Goal: Use online tool/utility: Utilize a website feature to perform a specific function

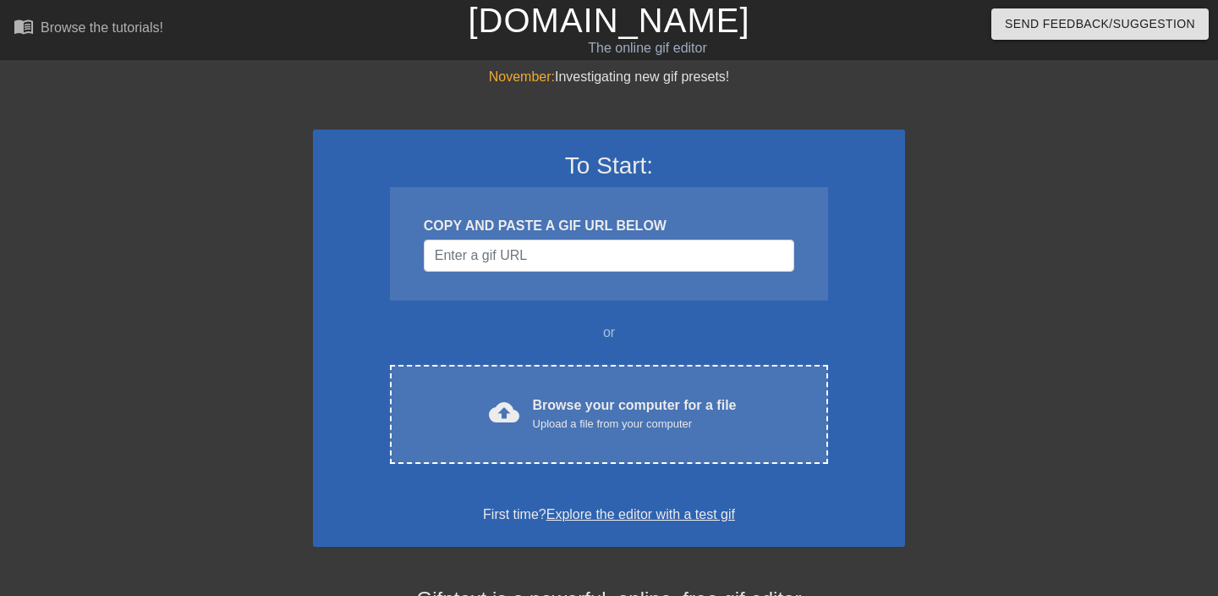
click at [692, 430] on div "Upload a file from your computer" at bounding box center [635, 423] width 204 height 17
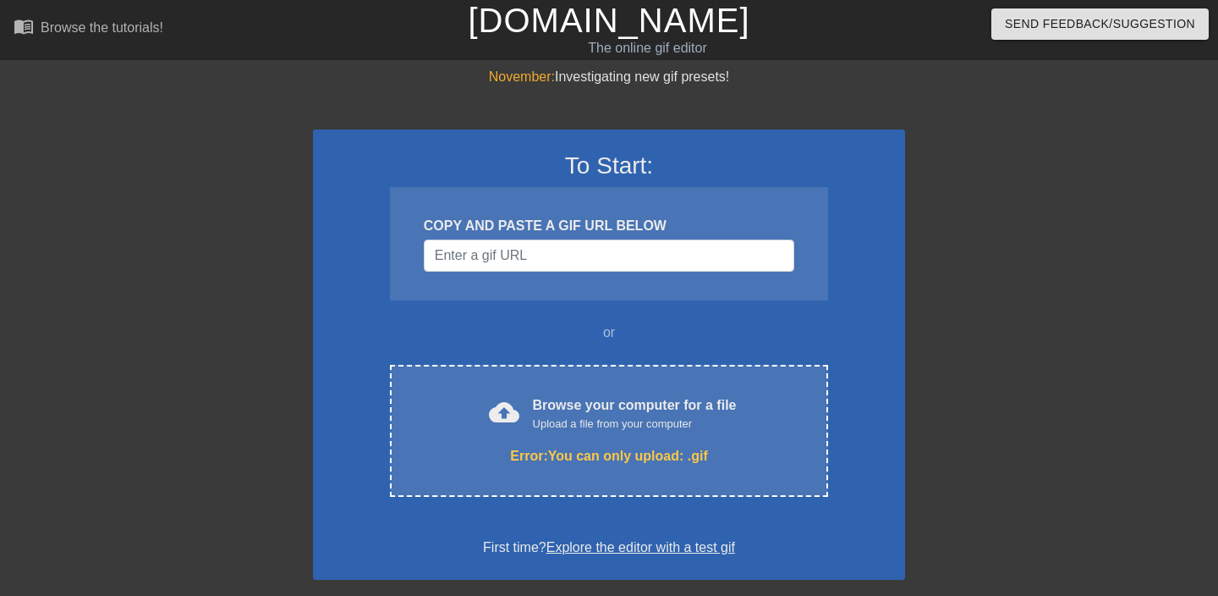
scroll to position [51, 0]
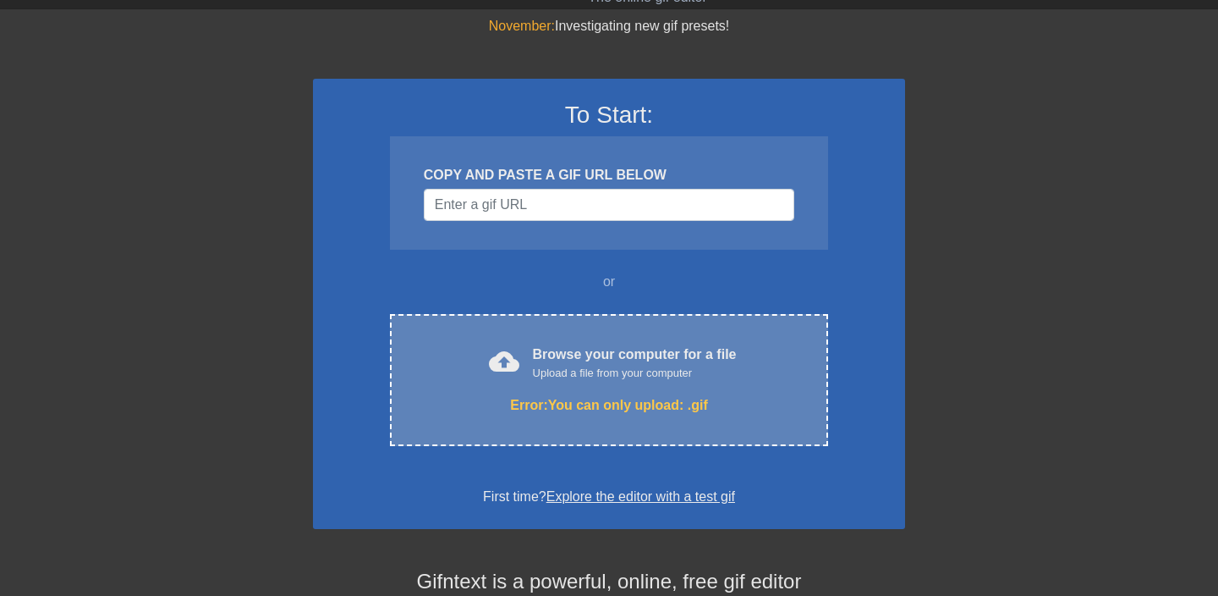
click at [606, 396] on div "Error: You can only upload: .gif" at bounding box center [609, 405] width 367 height 20
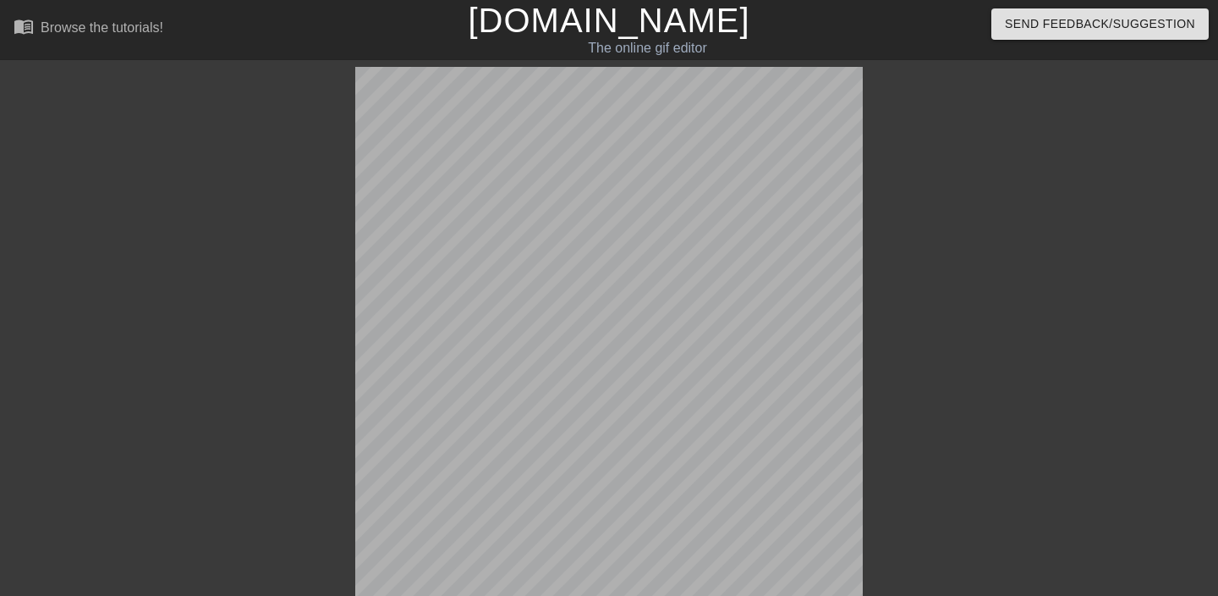
scroll to position [41, 0]
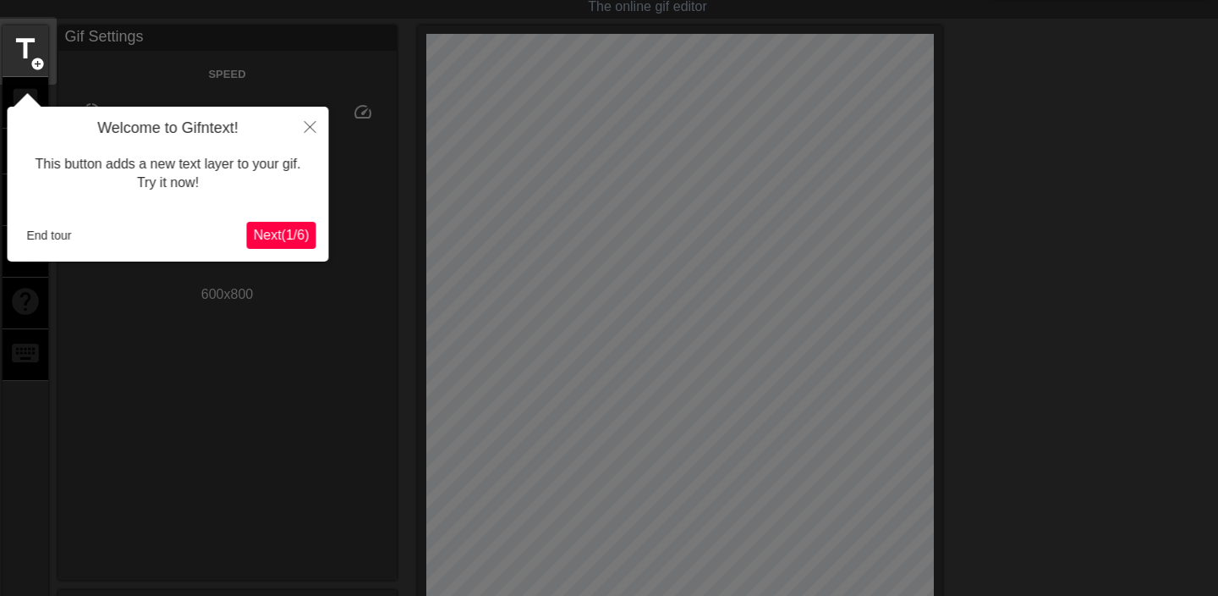
click at [290, 236] on span "Next ( 1 / 6 )" at bounding box center [282, 235] width 56 height 14
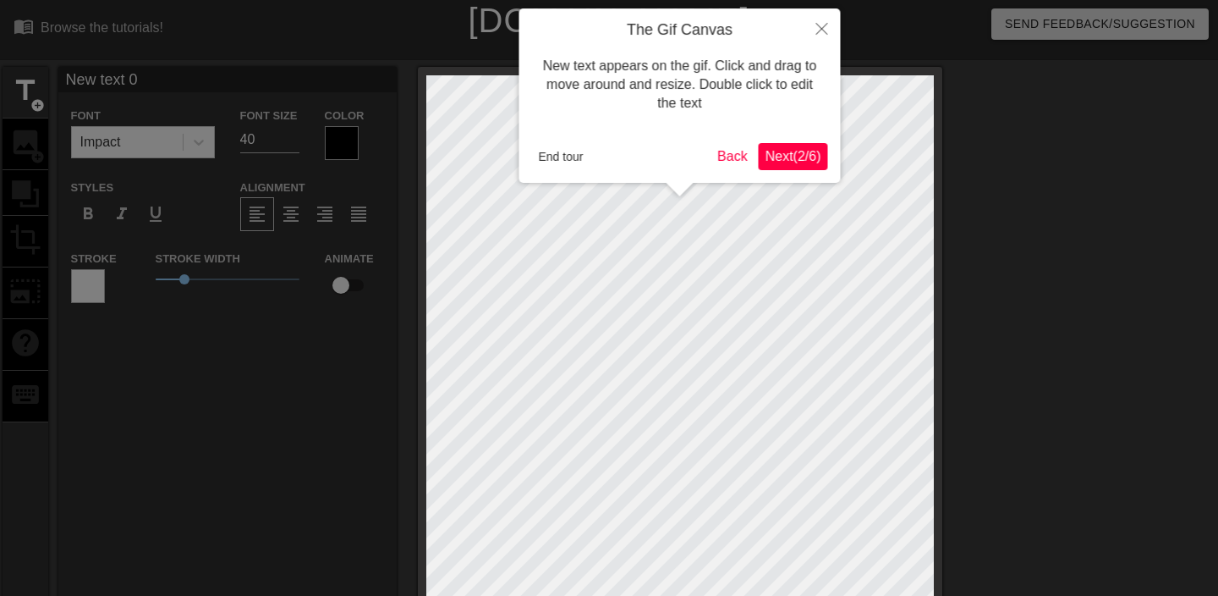
click at [796, 155] on span "Next ( 2 / 6 )" at bounding box center [794, 156] width 56 height 14
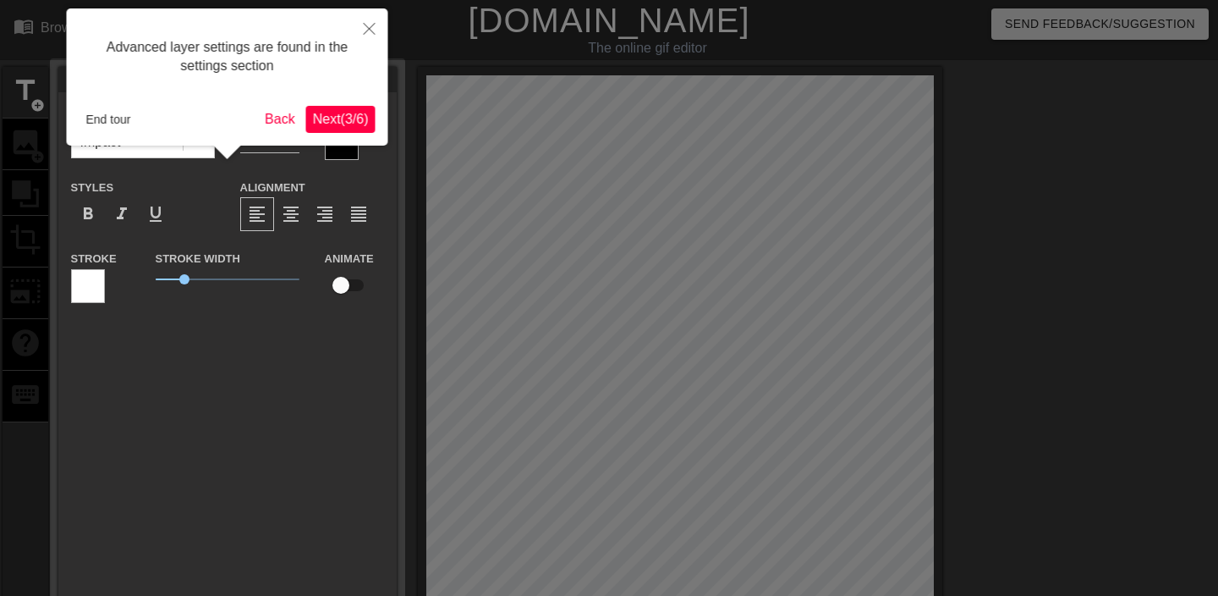
click at [354, 122] on span "Next ( 3 / 6 )" at bounding box center [341, 119] width 56 height 14
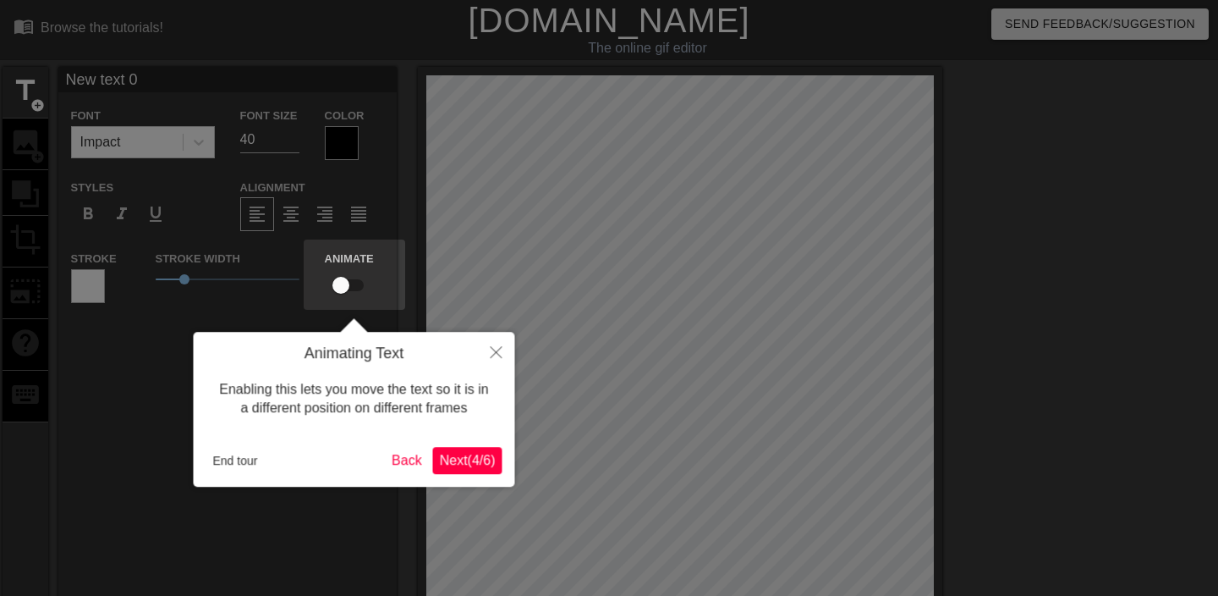
click at [475, 459] on span "Next ( 4 / 6 )" at bounding box center [468, 460] width 56 height 14
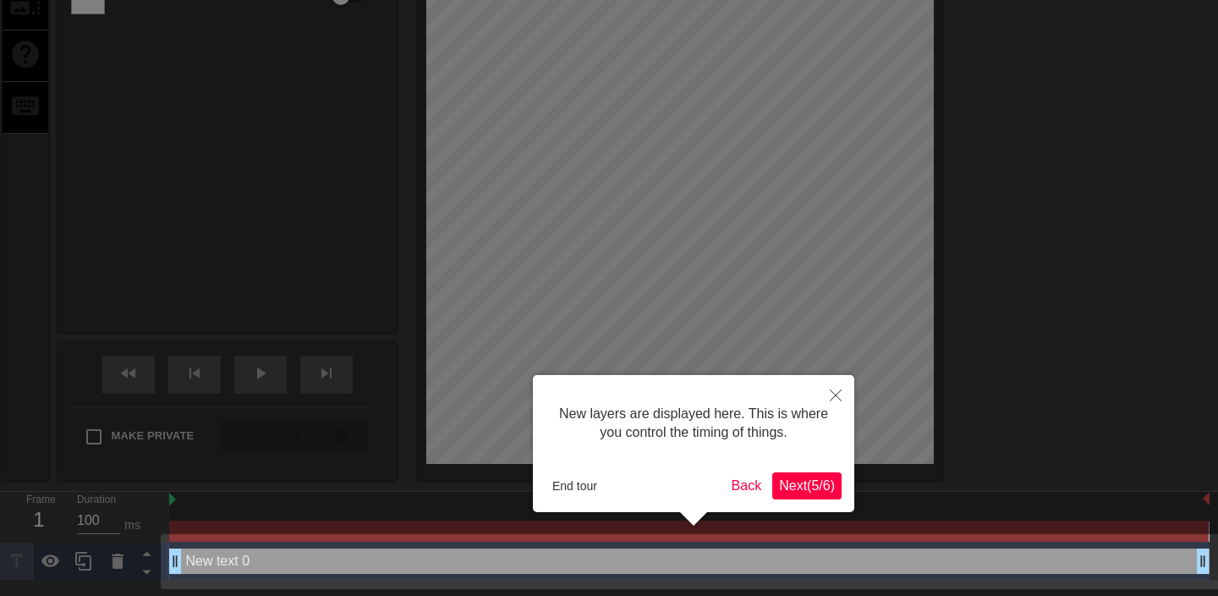
click at [802, 489] on span "Next ( 5 / 6 )" at bounding box center [807, 485] width 56 height 14
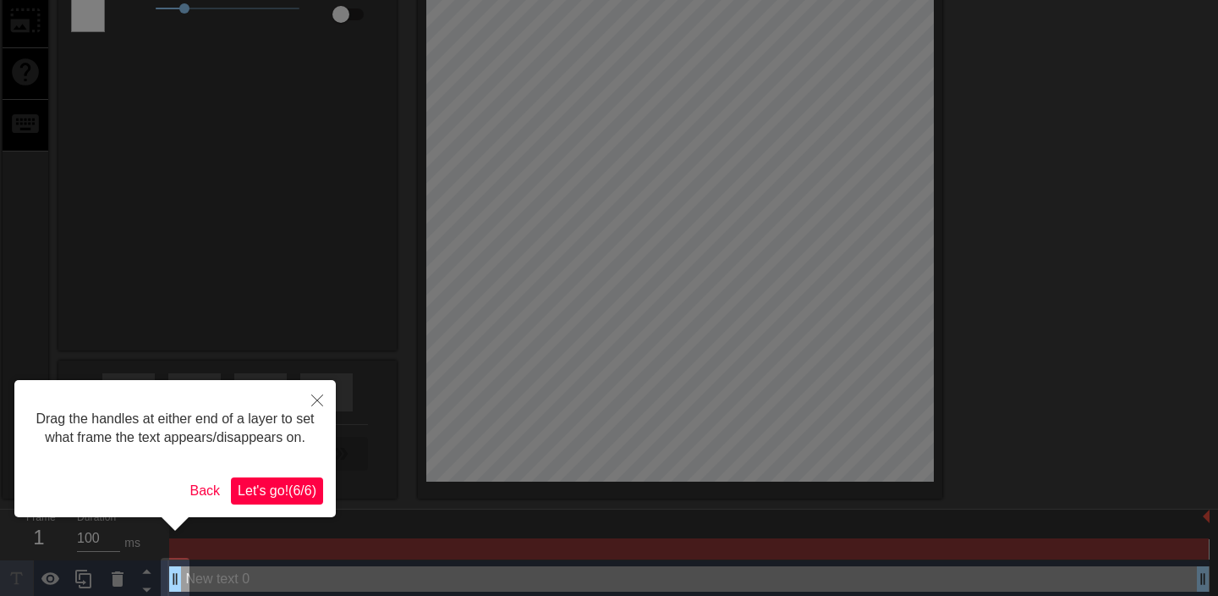
scroll to position [269, 0]
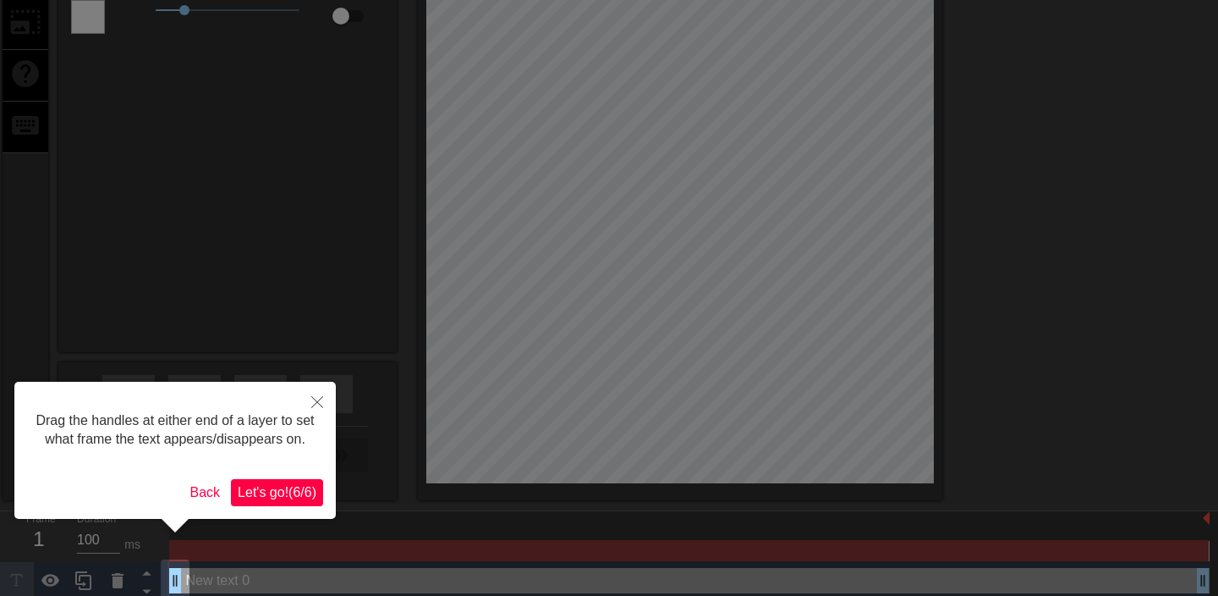
click at [292, 499] on span "Let's go! ( 6 / 6 )" at bounding box center [277, 492] width 79 height 14
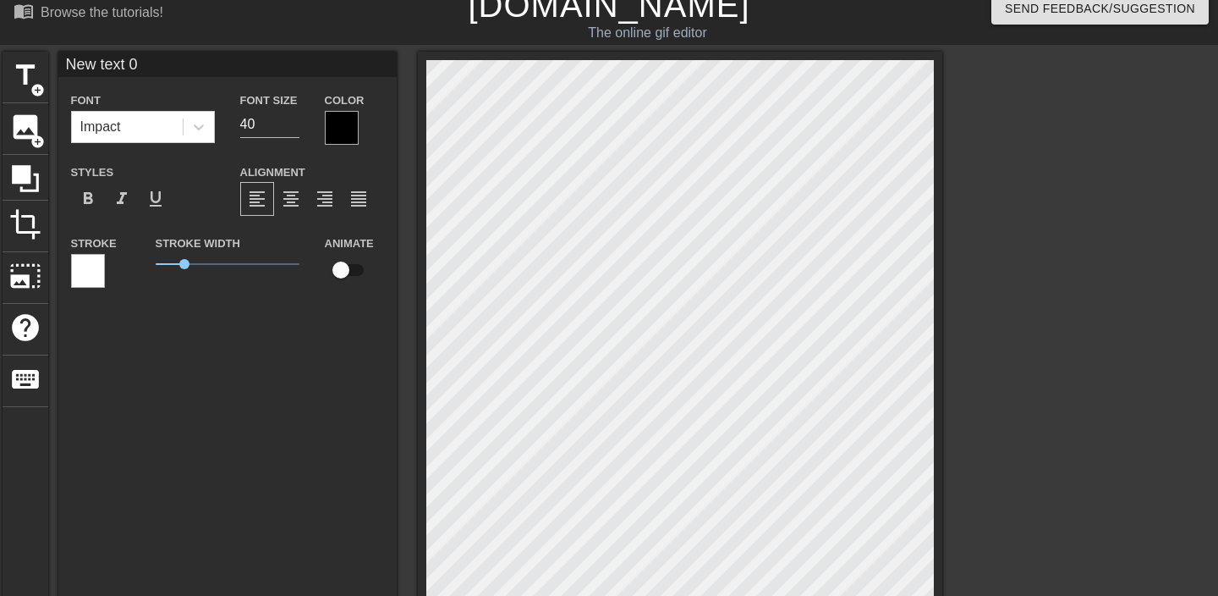
scroll to position [0, 3]
type input "H"
type textarea "H"
type input "Ha"
type textarea "Ha"
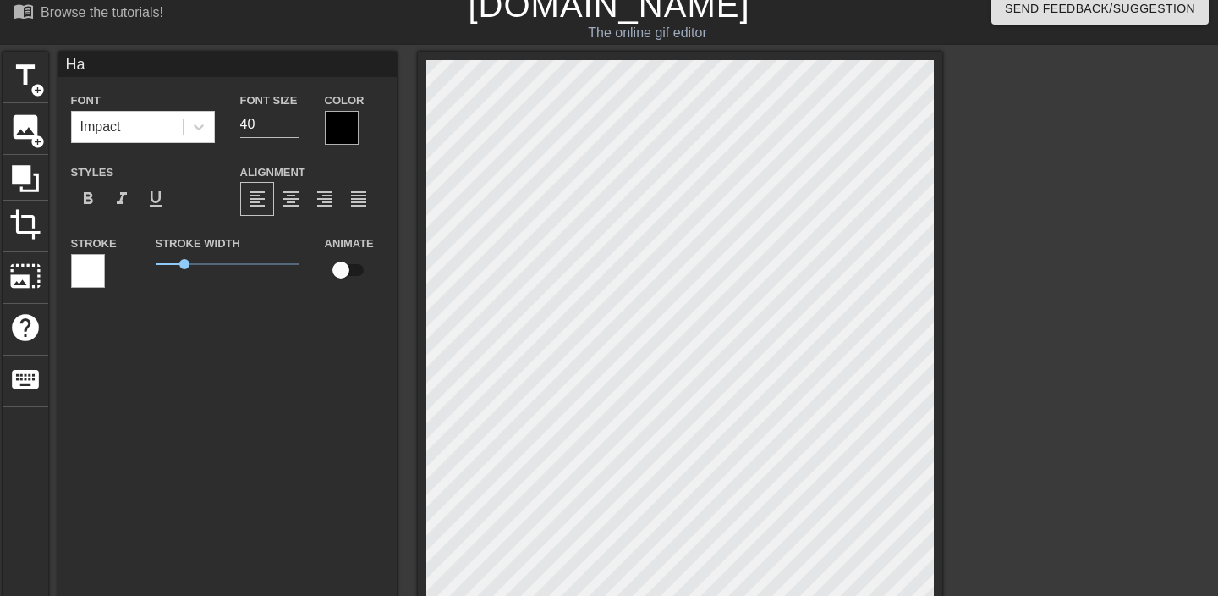
type input "[PERSON_NAME]"
type textarea "[PERSON_NAME]"
type input "Hang"
type textarea "Hang"
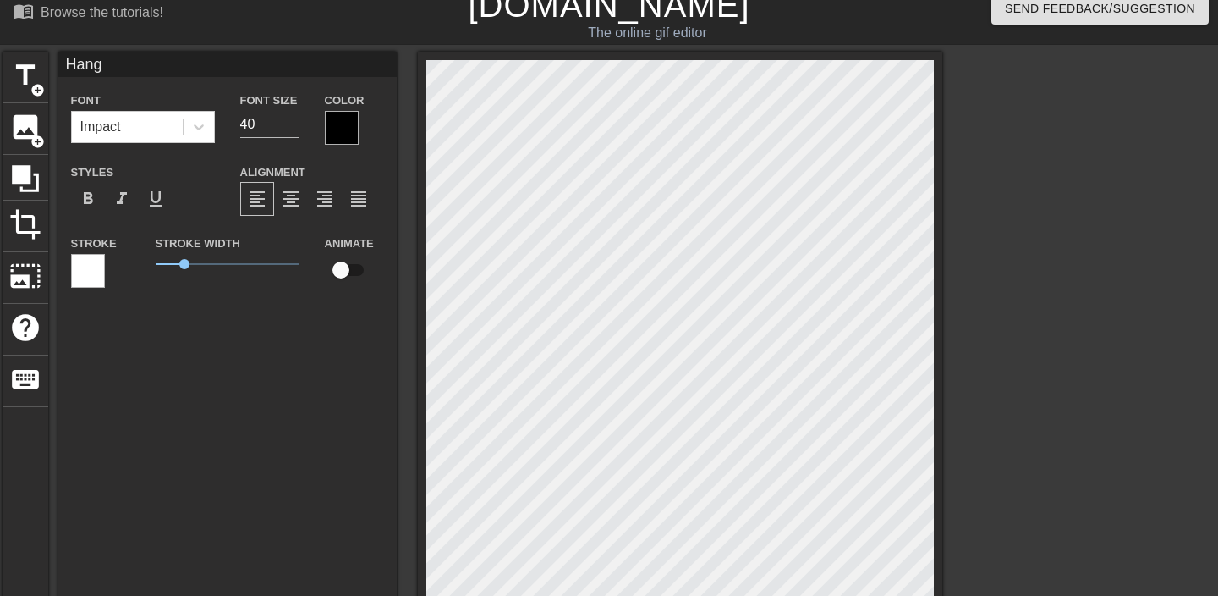
type input "Hang"
type textarea "Hang"
type input "Hang I"
type textarea "Hang I"
type input "Hang In"
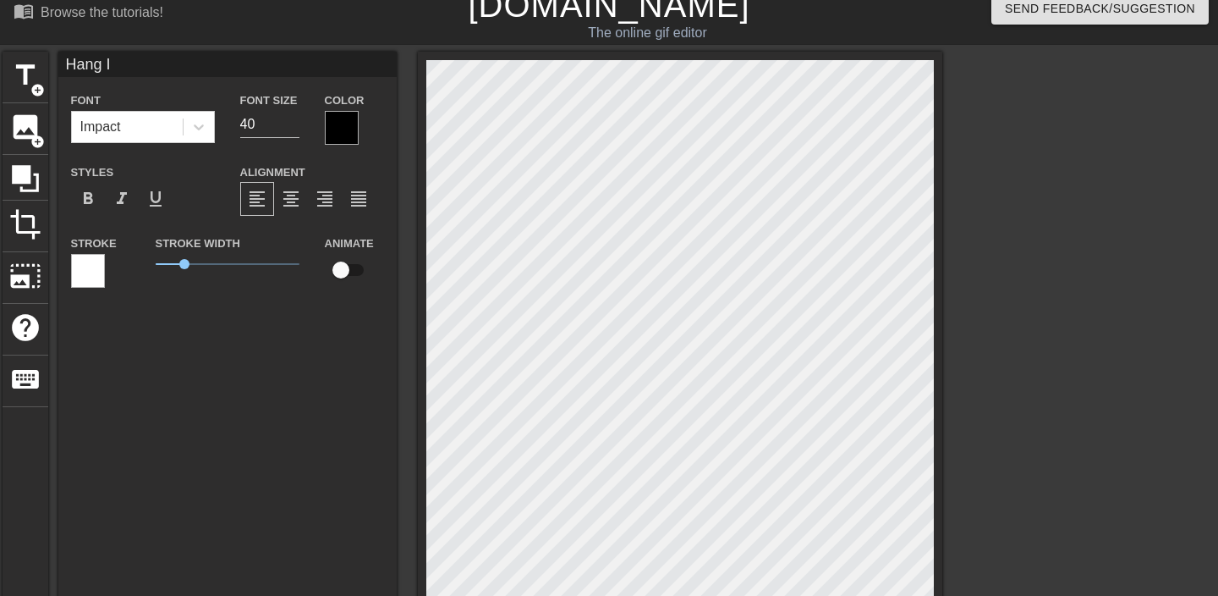
type textarea "Hang In"
type input "Hang In"
type textarea "Hang In"
type input "Hang In t"
type textarea "Hang In t"
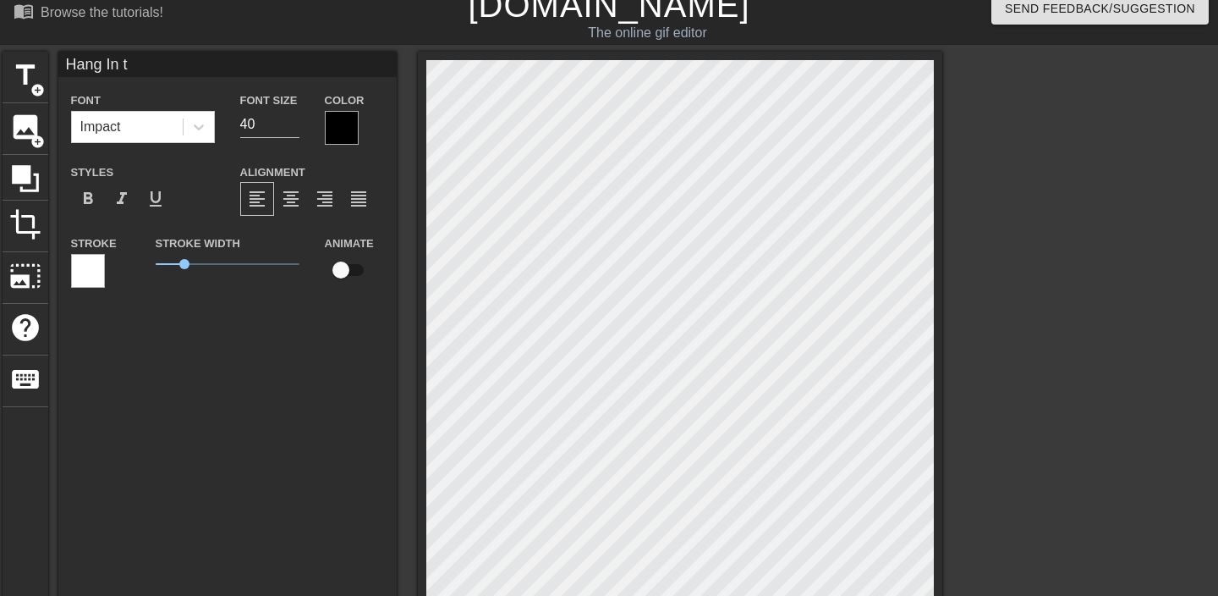
type input "Hang In"
type textarea "Hang In"
type input "Hang In T"
type textarea "Hang In T"
type input "Hang In Th"
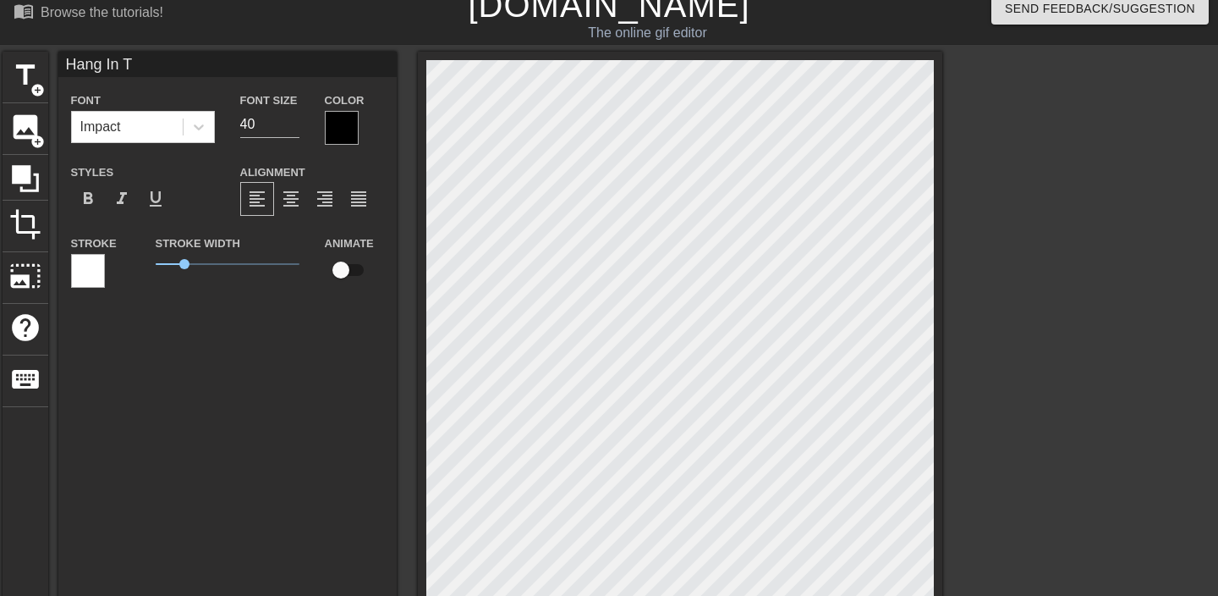
type textarea "Hang In Th"
type input "Hang In The"
type textarea "Hang In The"
type input "Hang In Ther"
type textarea "Hang In Ther"
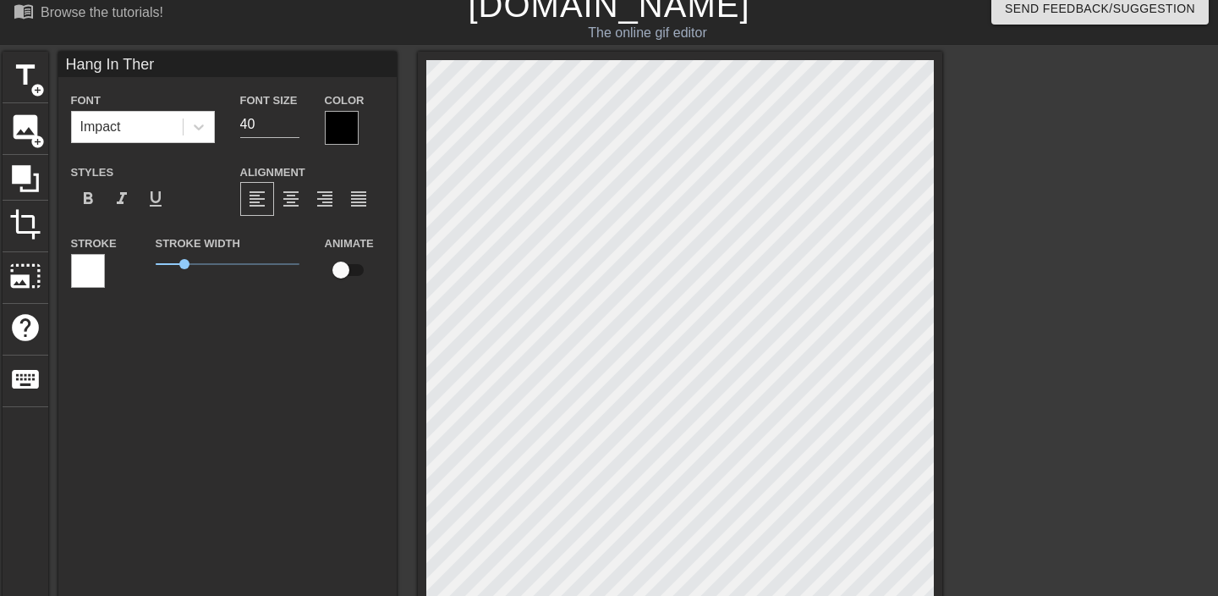
type input "Hang In There"
type textarea "Hang In There"
type input "H"
type textarea "H"
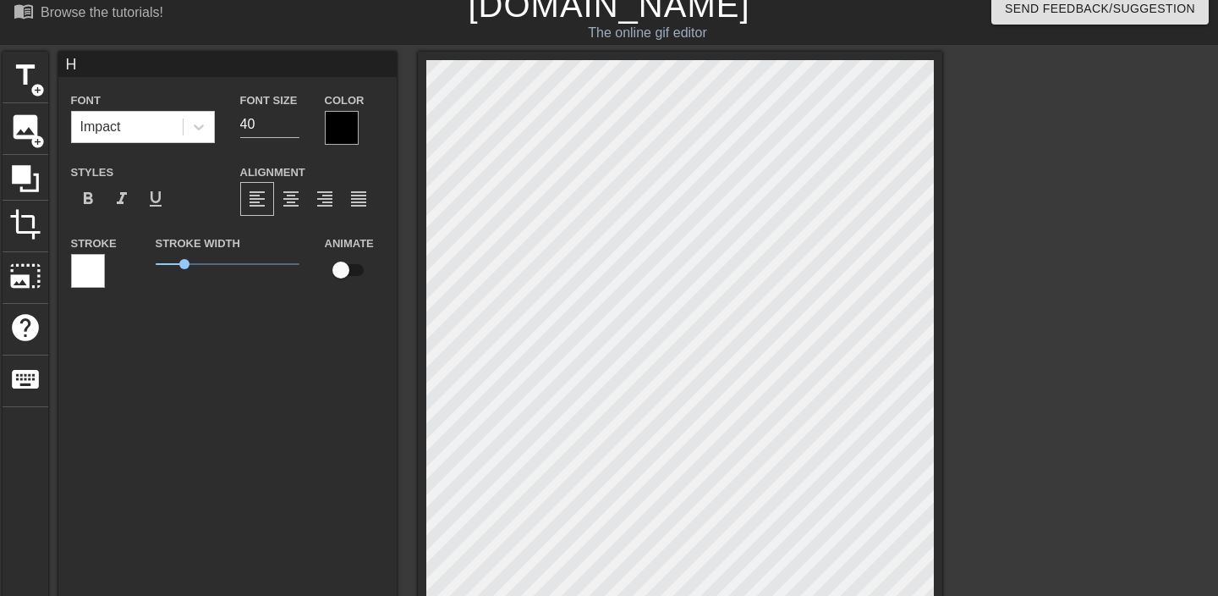
type input "HA"
type textarea "HA"
type input "HAN"
type textarea "HAN"
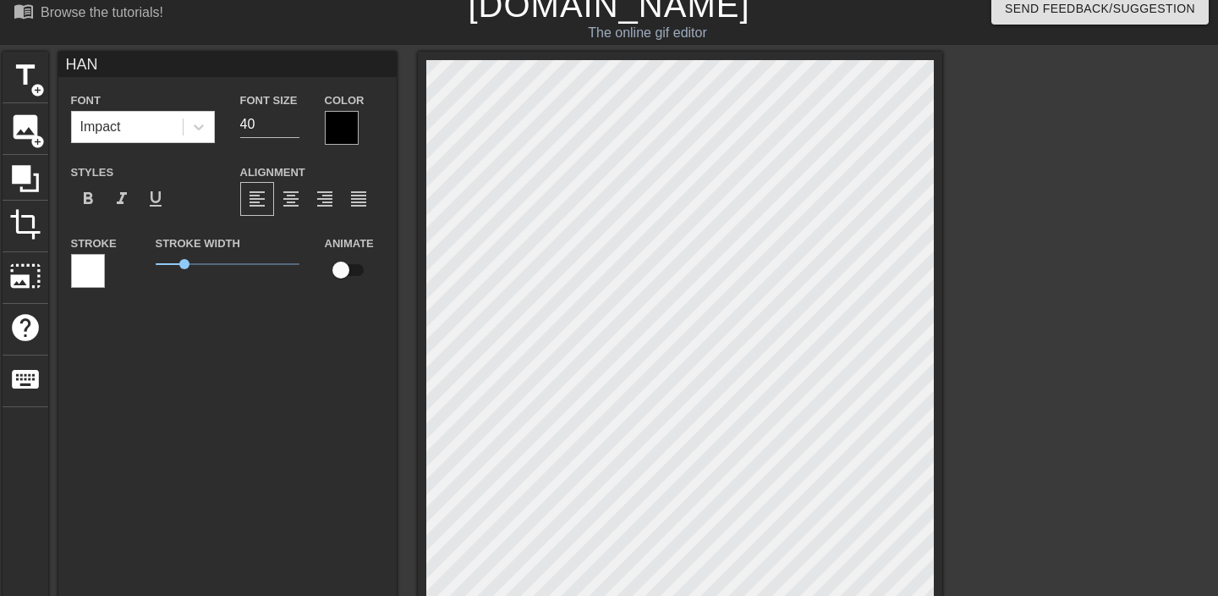
type input "HANG"
type textarea "HANG"
type input "HANG"
type textarea "HANG"
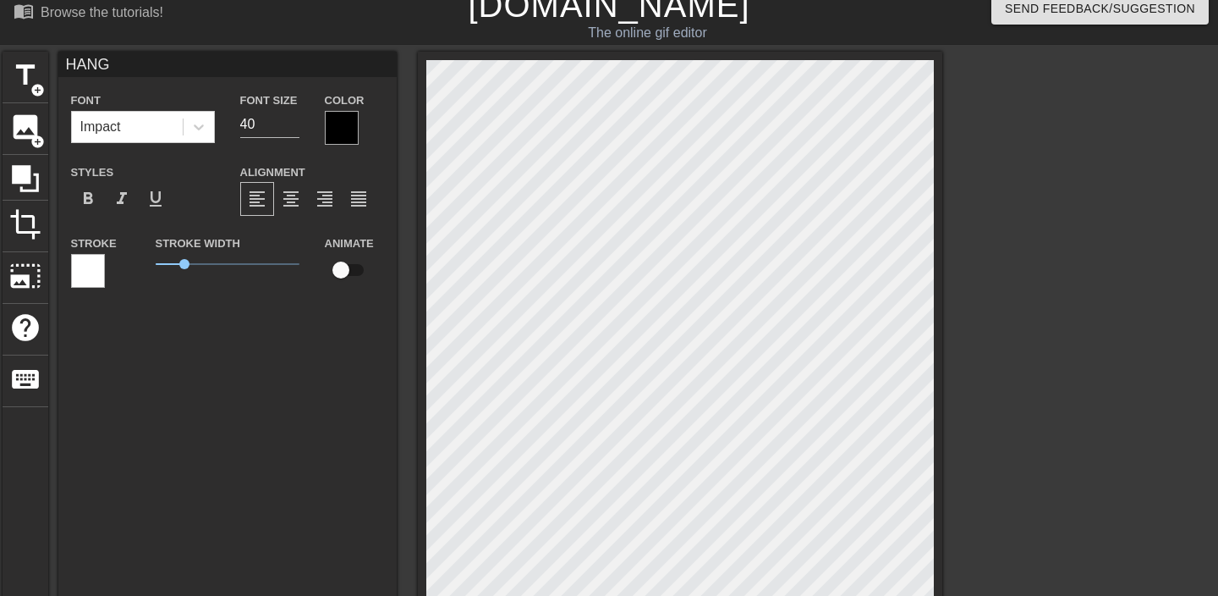
type input "HANG I"
type textarea "HANG I"
type input "HANG IN"
type textarea "HANG IN"
type input "HANG IN"
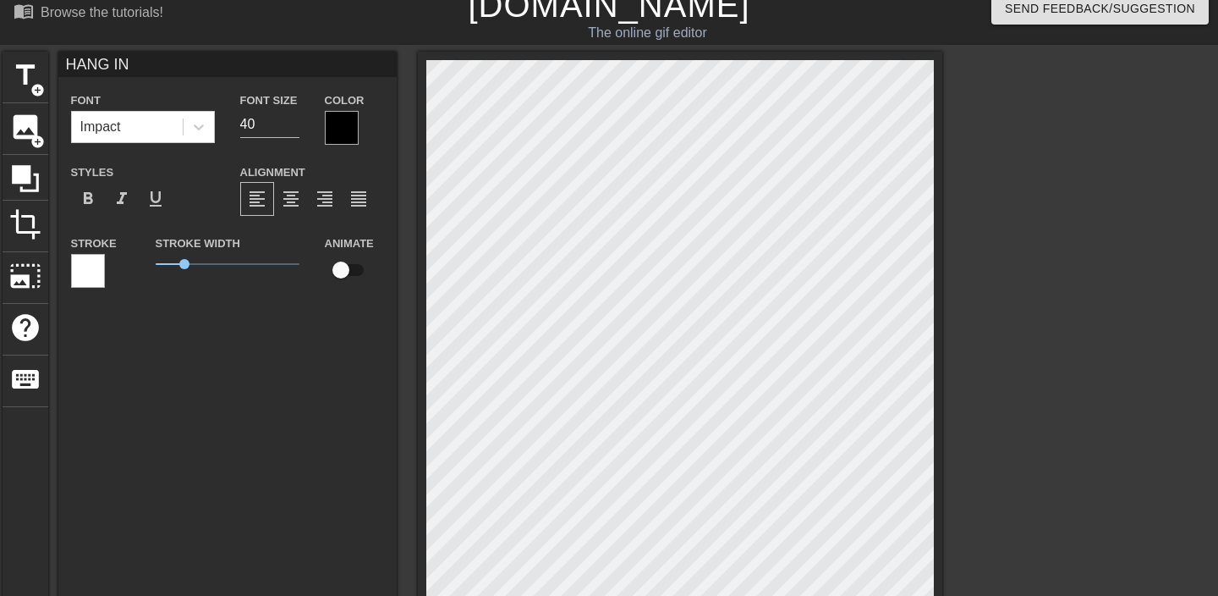
type textarea "HANG IN"
type input "HANG IN T"
type textarea "HANG IN T"
type input "HANG IN Th"
type textarea "HANG IN Th"
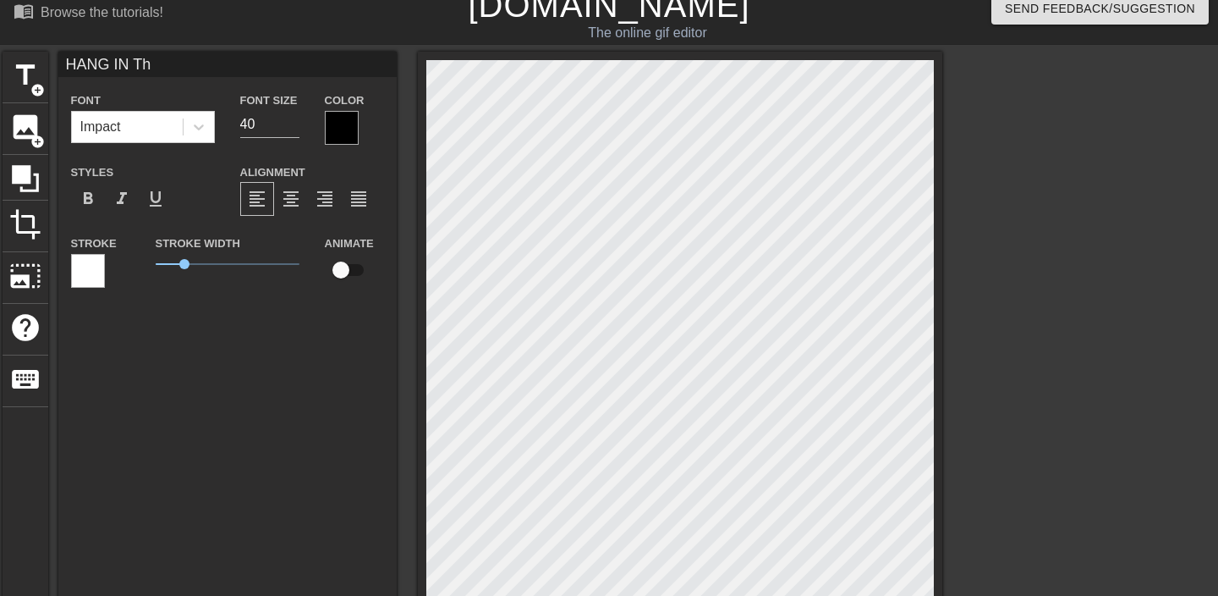
type input "HANG IN The"
type textarea "HANG IN The"
type input "HANG IN Ther"
type textarea "HANG IN Ther"
type input "HANG IN There"
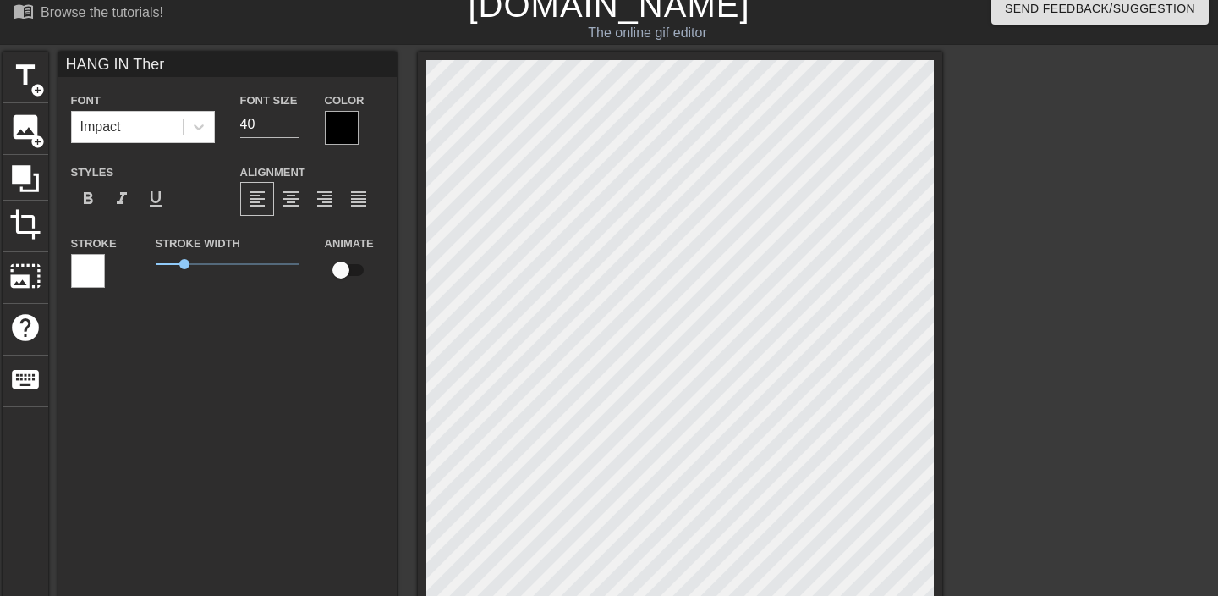
type textarea "HANG IN There"
type input "HANG IN Ther"
type textarea "HANG IN Ther"
type input "HANG IN The"
type textarea "HANG IN The"
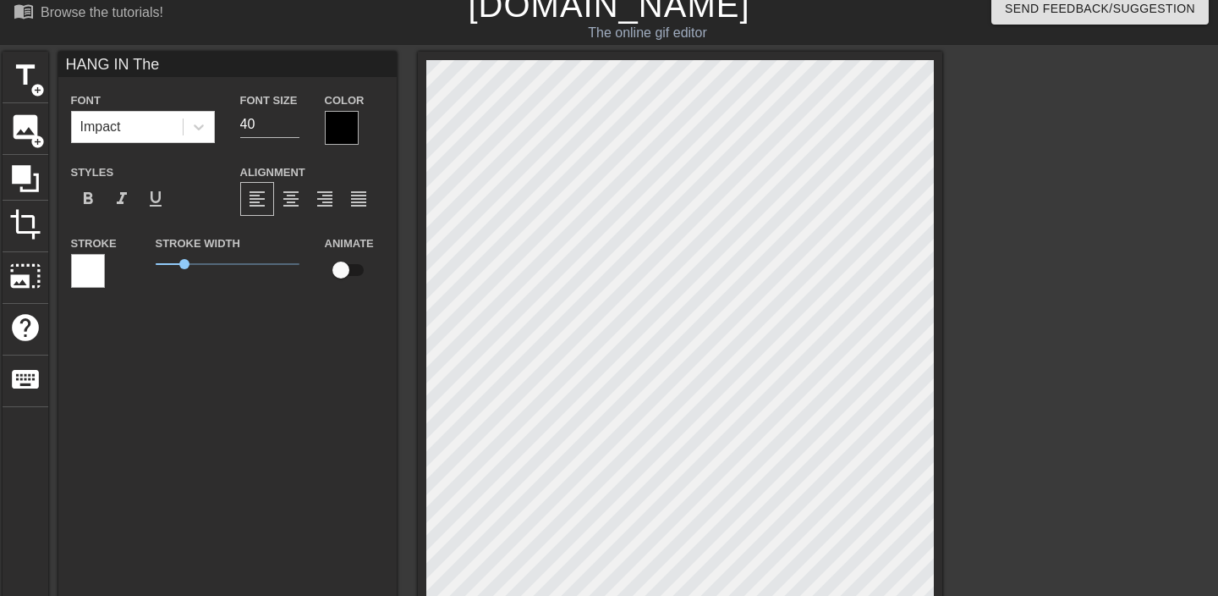
type input "HANG IN Th"
type textarea "HANG IN Th"
type input "HANG IN T"
type textarea "HANG IN T"
type input "HANG IN TH"
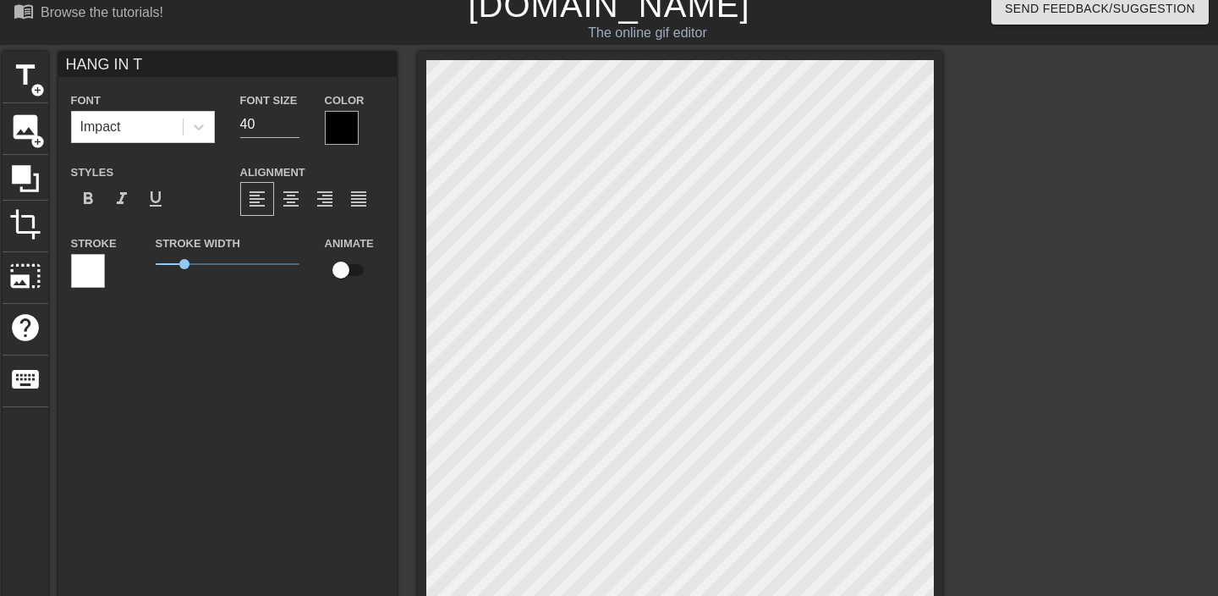
type textarea "HANG IN TH"
type input "HANG IN THE"
type textarea "HANG IN THE"
type input "HANG IN THER"
type textarea "HANG IN THERE"
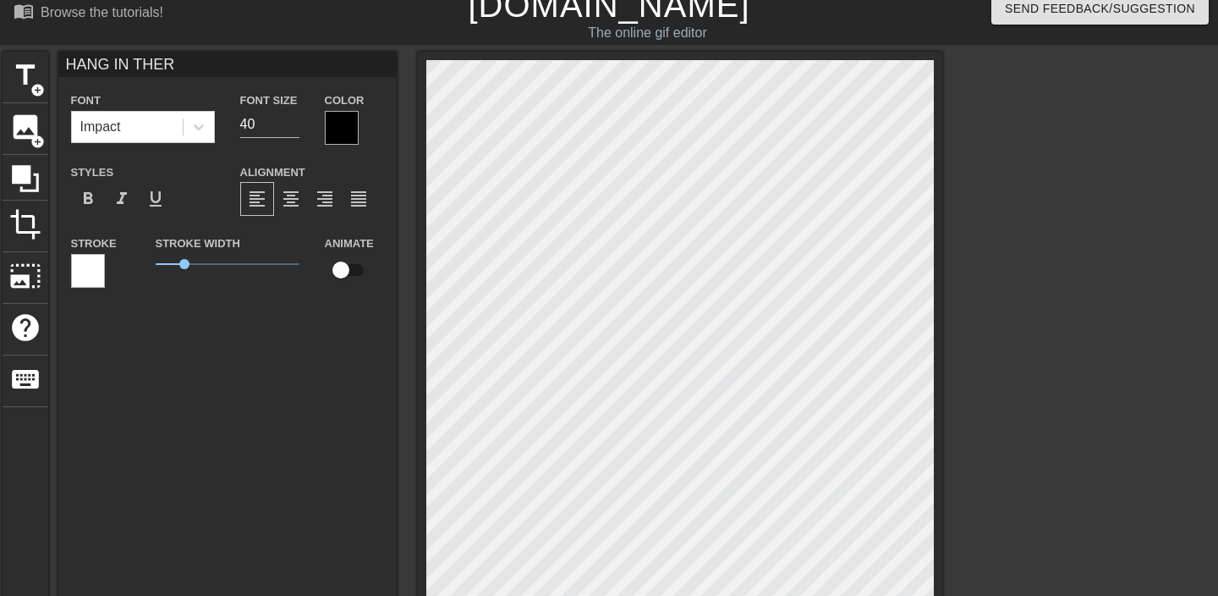
type input "HANG IN THERE"
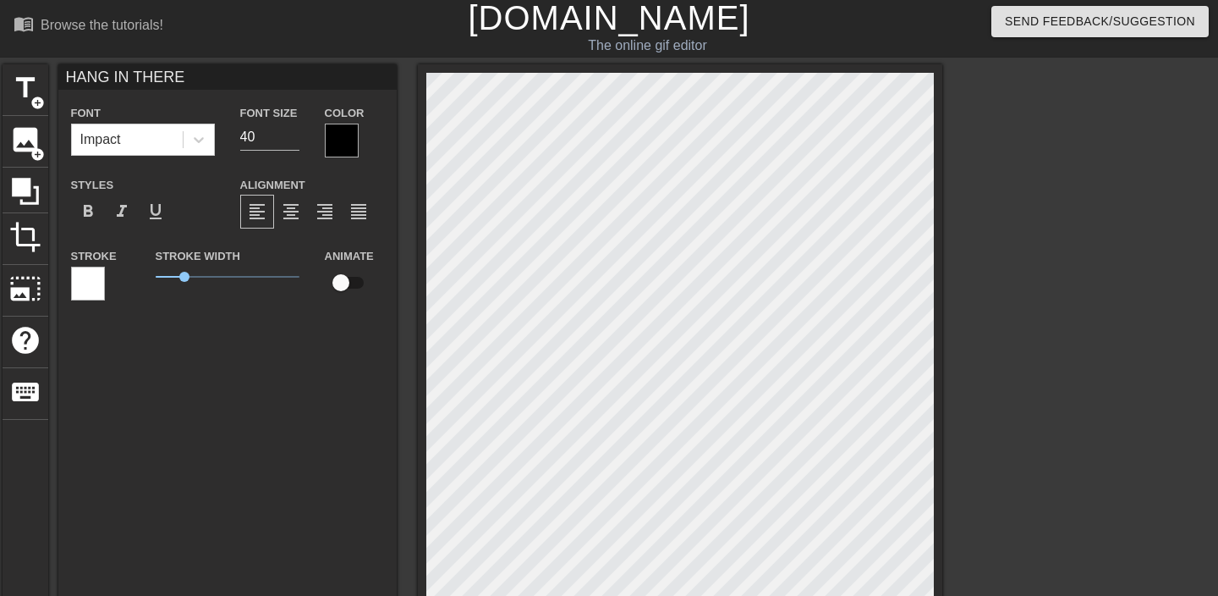
scroll to position [3, 1]
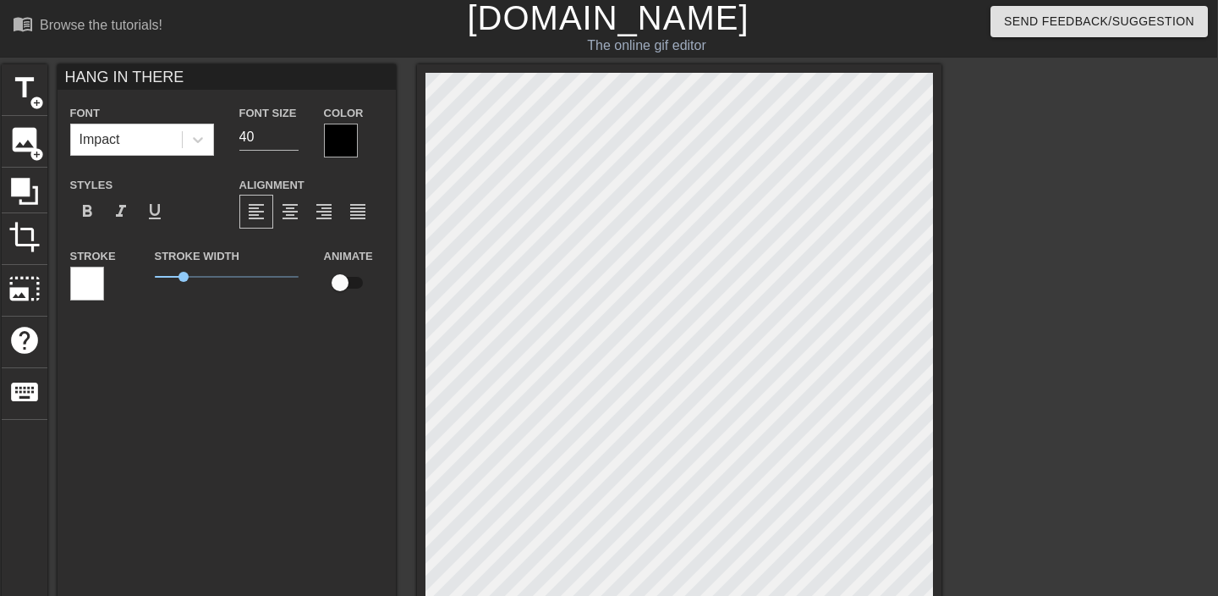
type textarea "HANG IN THERE"
click at [337, 134] on div at bounding box center [341, 141] width 34 height 34
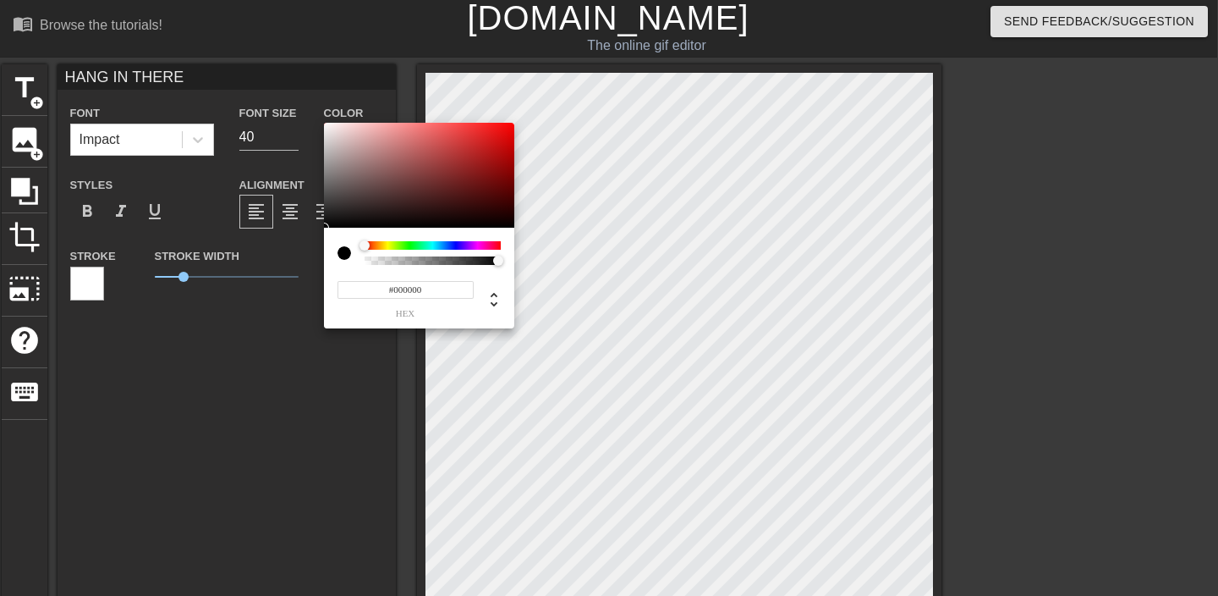
type input "0"
drag, startPoint x: 497, startPoint y: 261, endPoint x: 322, endPoint y: 245, distance: 175.0
click at [324, 245] on div "0 r 0 g 0 b 0 a" at bounding box center [419, 226] width 190 height 206
click at [343, 252] on div at bounding box center [345, 253] width 14 height 14
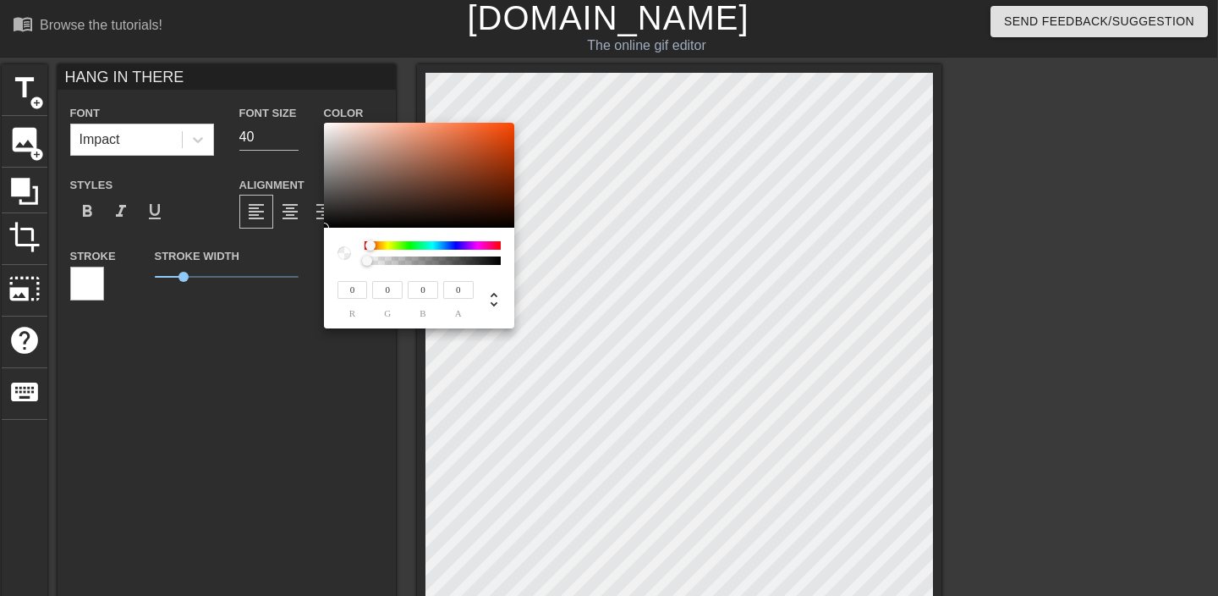
drag, startPoint x: 366, startPoint y: 244, endPoint x: 294, endPoint y: 218, distance: 77.1
click at [324, 218] on div "0 r 0 g 0 b 0 a" at bounding box center [419, 226] width 190 height 206
type input "145"
type input "134"
type input "129"
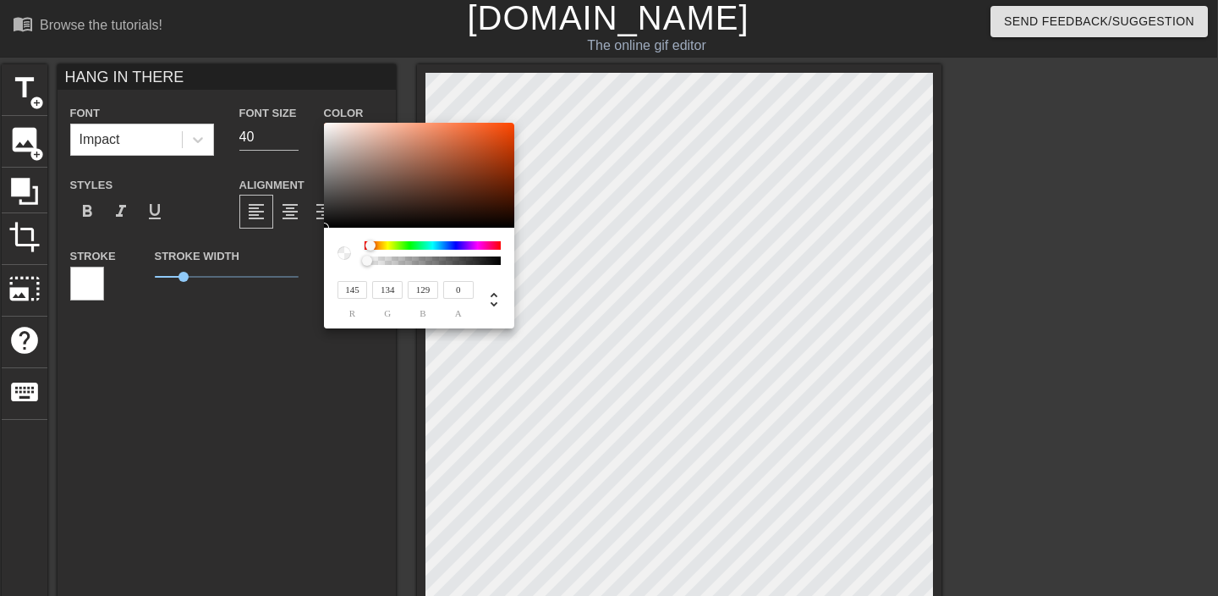
type input "147"
type input "136"
type input "131"
type input "158"
type input "146"
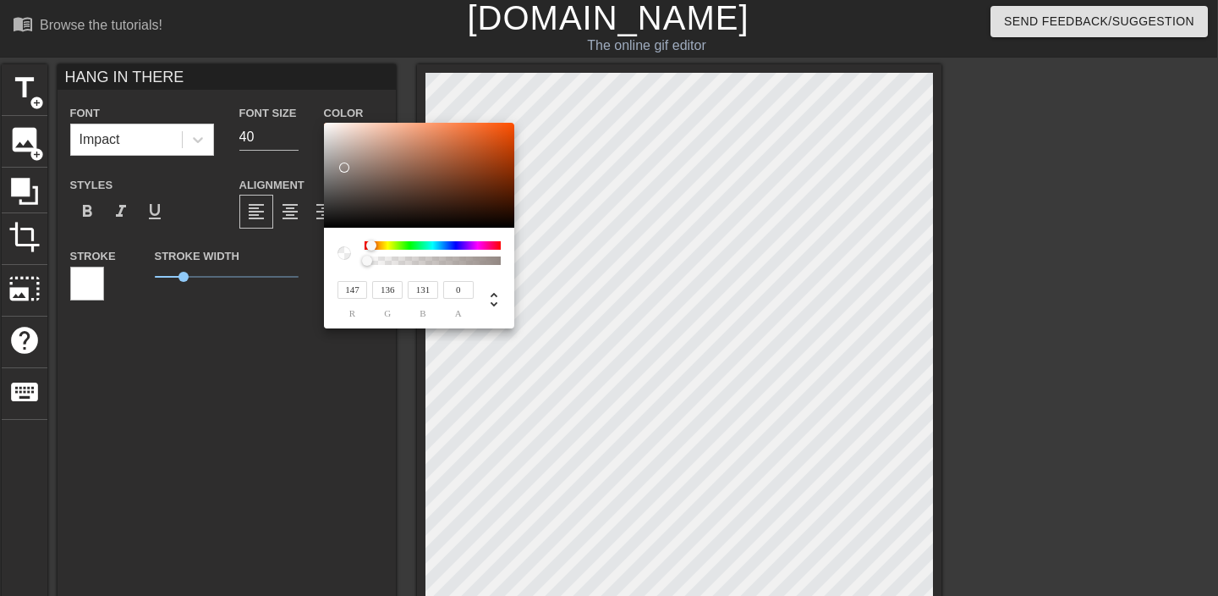
type input "141"
type input "164"
type input "152"
type input "147"
type input "255"
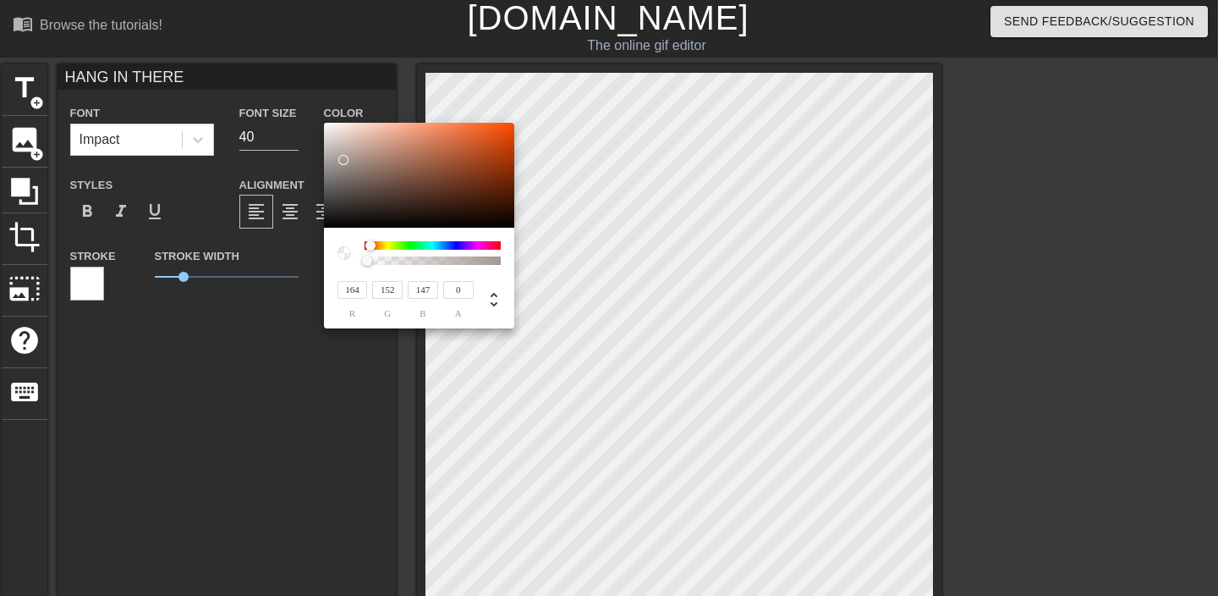
type input "252"
type input "251"
type input "248"
type input "244"
type input "242"
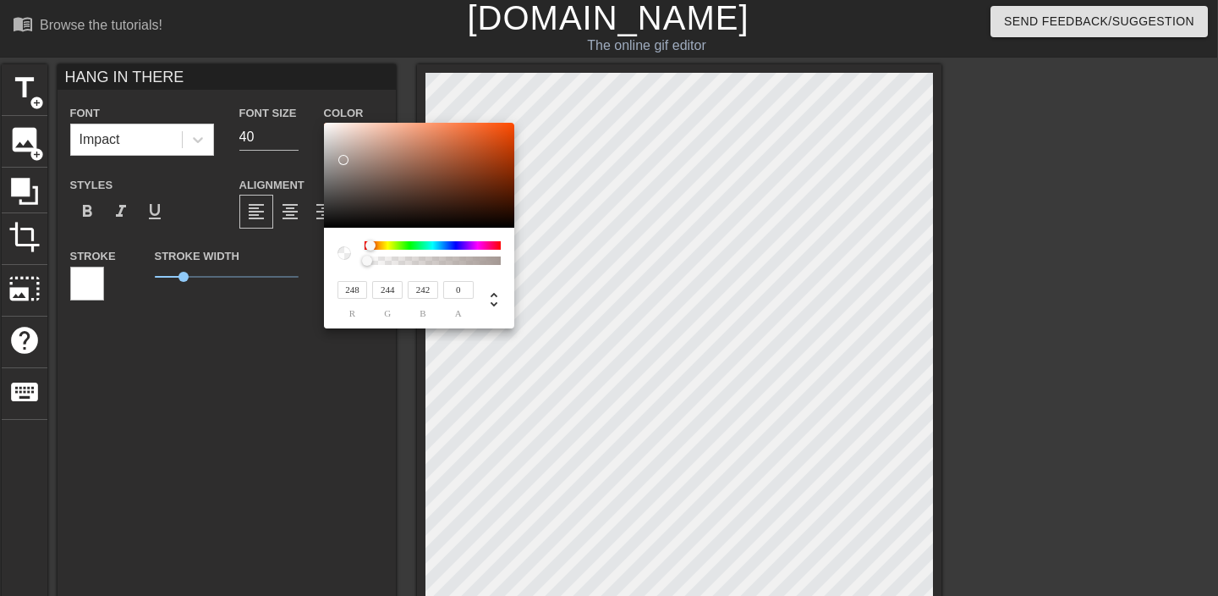
type input "244"
type input "239"
type input "237"
type input "242"
type input "237"
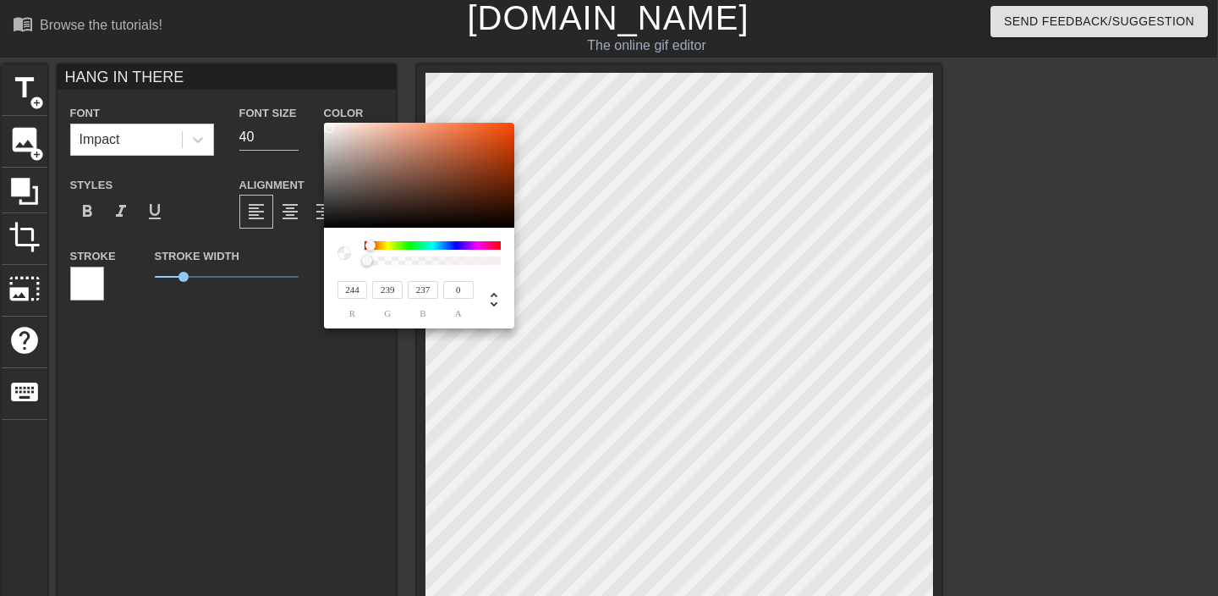
type input "235"
click at [329, 128] on div at bounding box center [329, 128] width 10 height 10
type input "239"
type input "237"
type input "244"
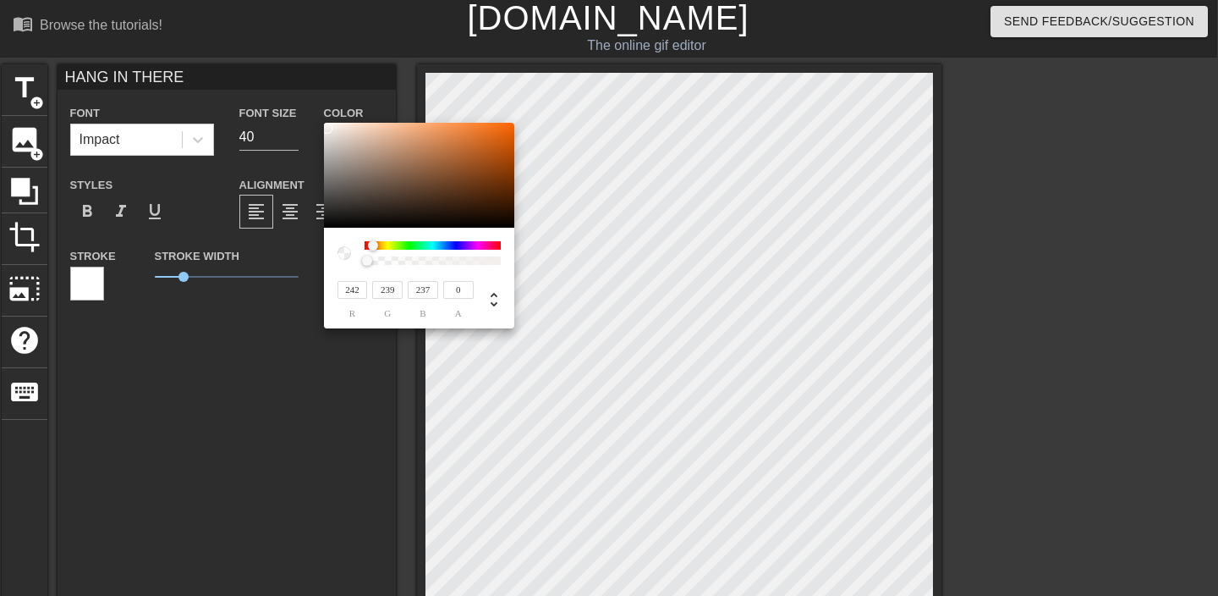
type input "243"
type input "241"
type input "246"
type input "192"
type input "82"
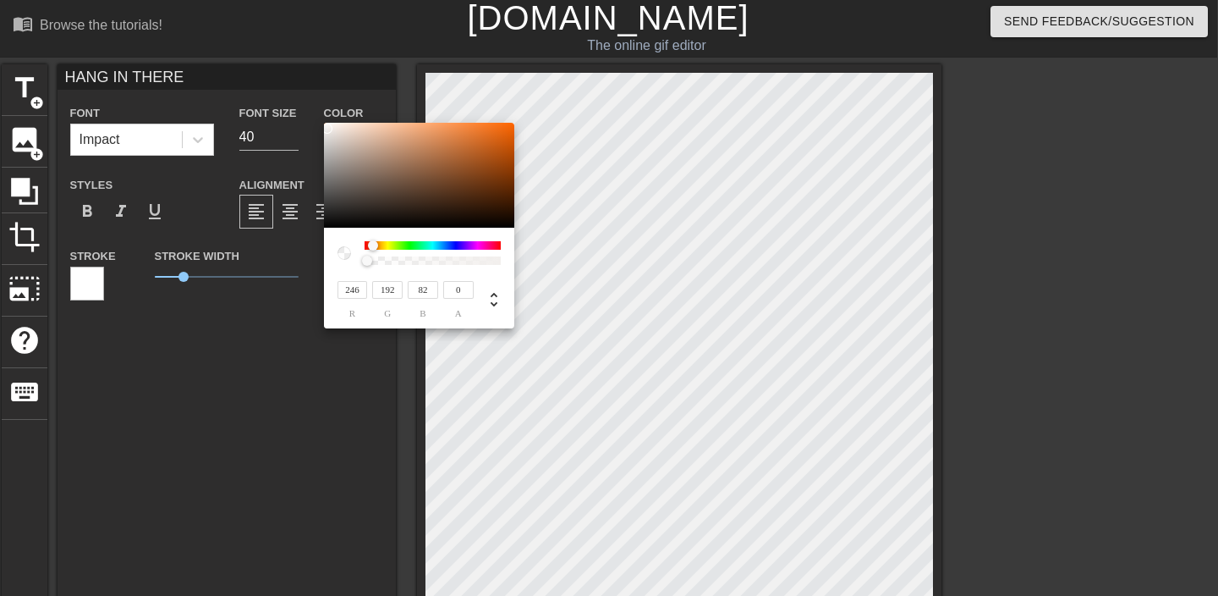
type input "252"
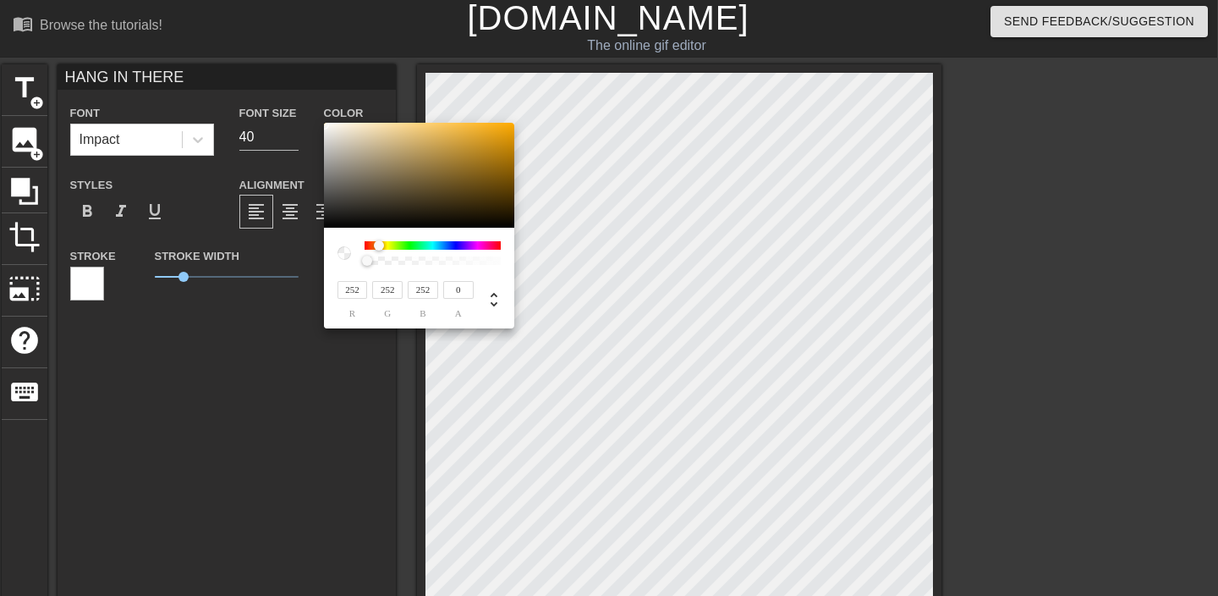
type input "255"
drag, startPoint x: 327, startPoint y: 129, endPoint x: 316, endPoint y: 111, distance: 20.9
click at [324, 123] on div at bounding box center [419, 175] width 190 height 105
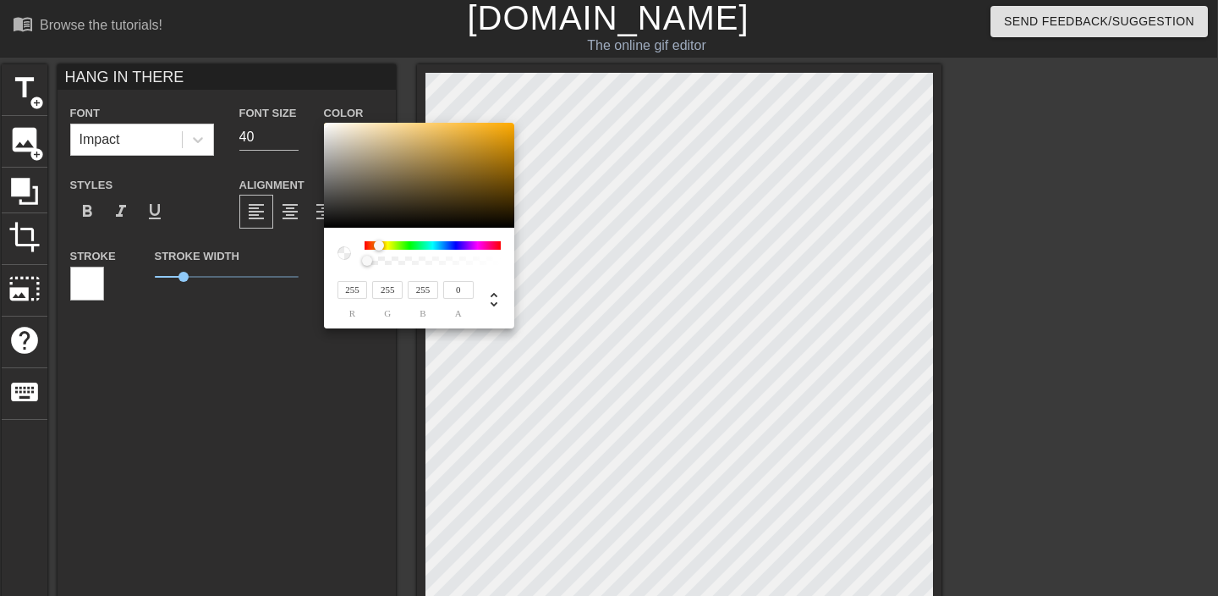
click at [465, 293] on input "0" at bounding box center [458, 290] width 30 height 18
type input "1"
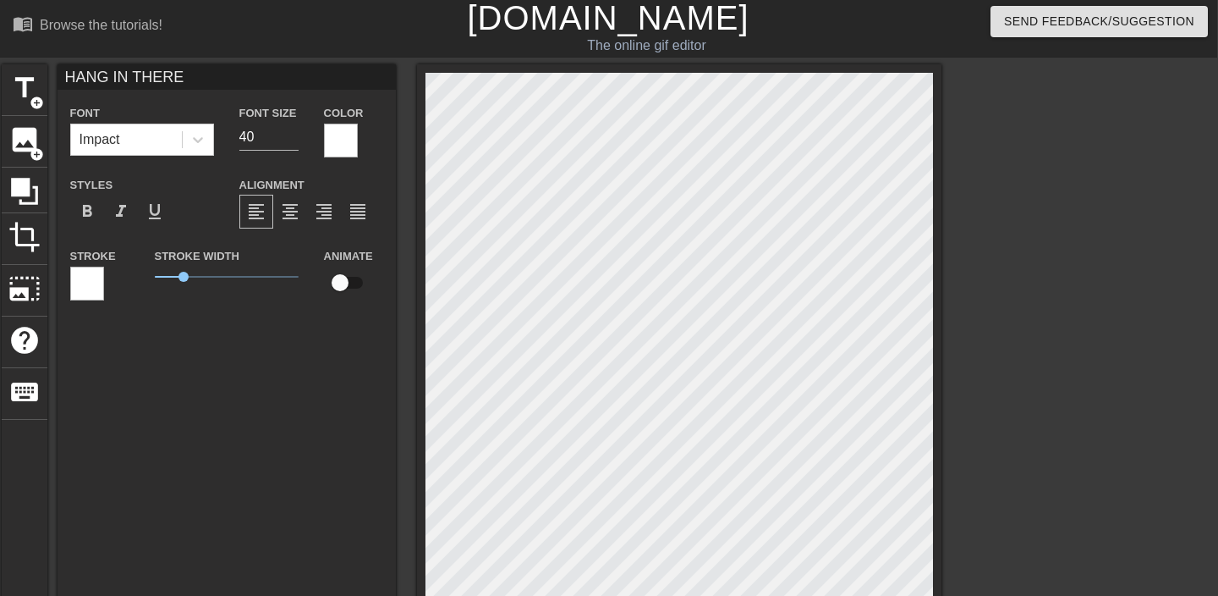
click at [71, 261] on label "Stroke" at bounding box center [93, 256] width 46 height 17
click at [81, 279] on div at bounding box center [87, 283] width 34 height 34
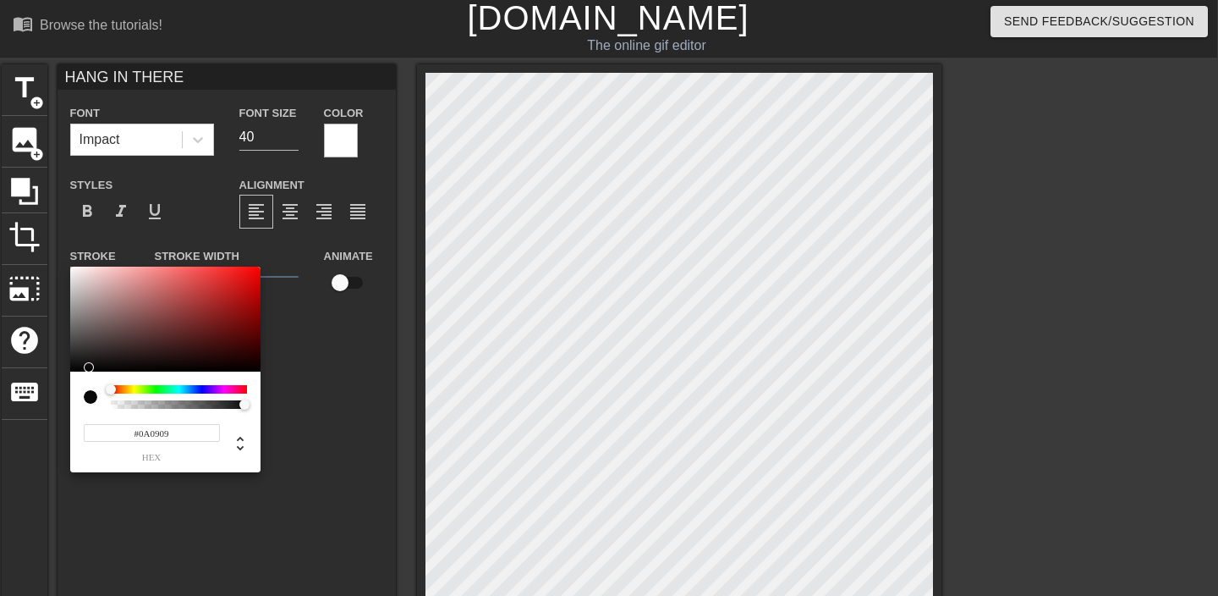
type input "#000000"
drag, startPoint x: 131, startPoint y: 346, endPoint x: 64, endPoint y: 375, distance: 72.8
click at [70, 371] on div at bounding box center [165, 318] width 190 height 105
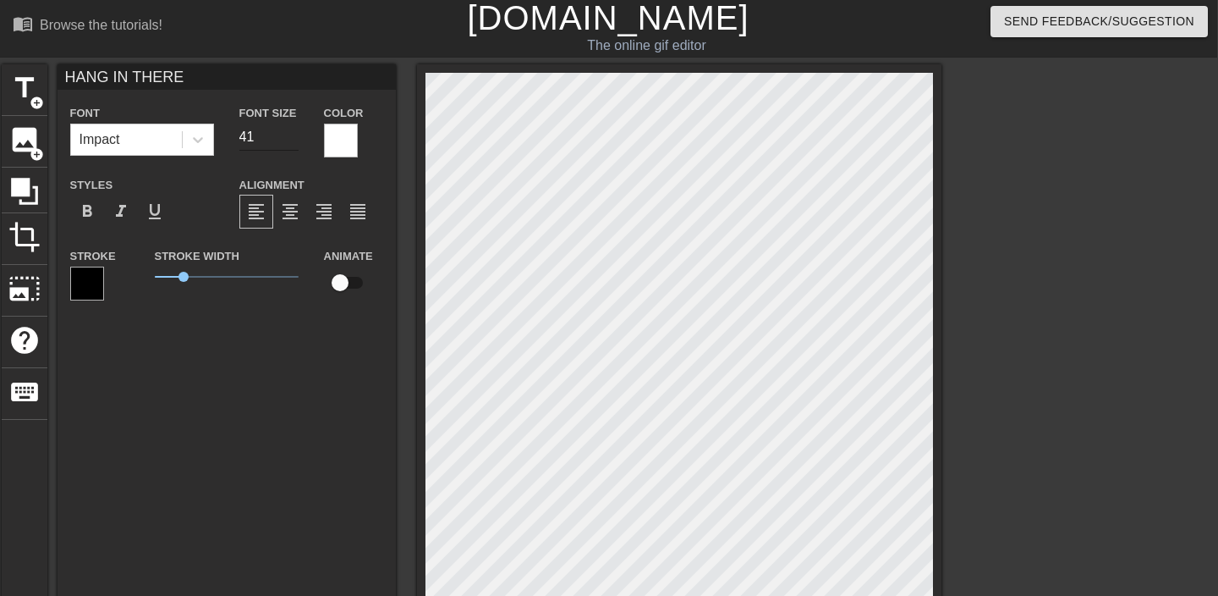
click at [291, 133] on input "41" at bounding box center [268, 137] width 59 height 27
click at [291, 133] on input "42" at bounding box center [268, 137] width 59 height 27
click at [291, 133] on input "43" at bounding box center [268, 137] width 59 height 27
click at [291, 134] on input "71" at bounding box center [268, 137] width 59 height 27
click at [291, 134] on input "72" at bounding box center [268, 137] width 59 height 27
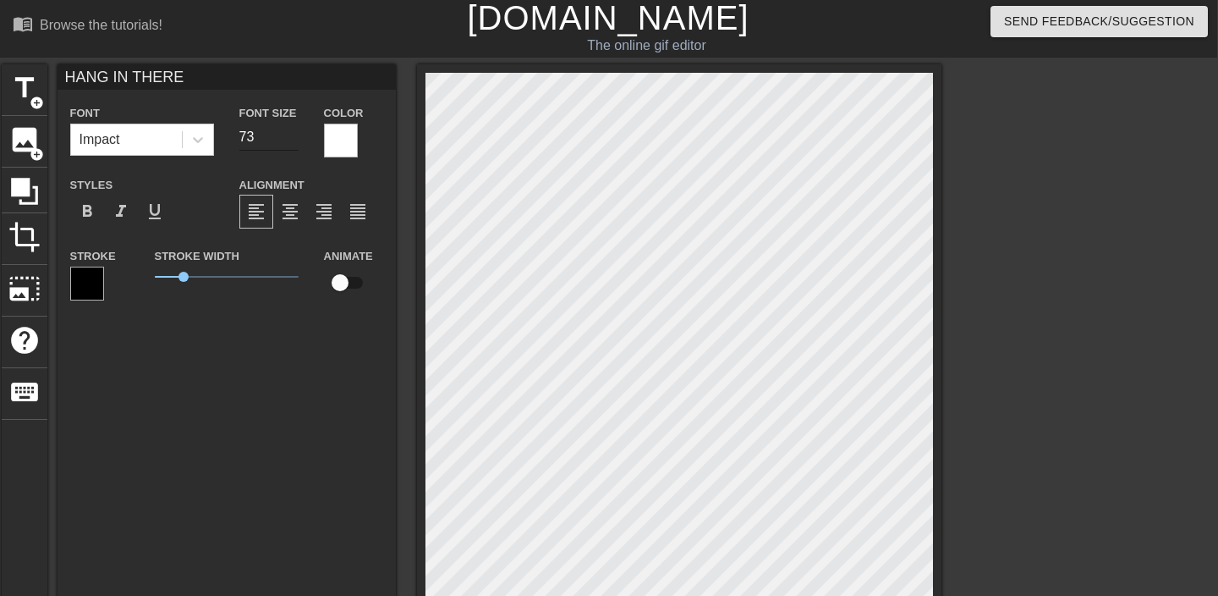
click at [291, 134] on input "73" at bounding box center [268, 137] width 59 height 27
click at [291, 134] on input "74" at bounding box center [268, 137] width 59 height 27
click at [291, 134] on input "75" at bounding box center [268, 137] width 59 height 27
click at [291, 134] on input "76" at bounding box center [268, 137] width 59 height 27
click at [291, 134] on input "77" at bounding box center [268, 137] width 59 height 27
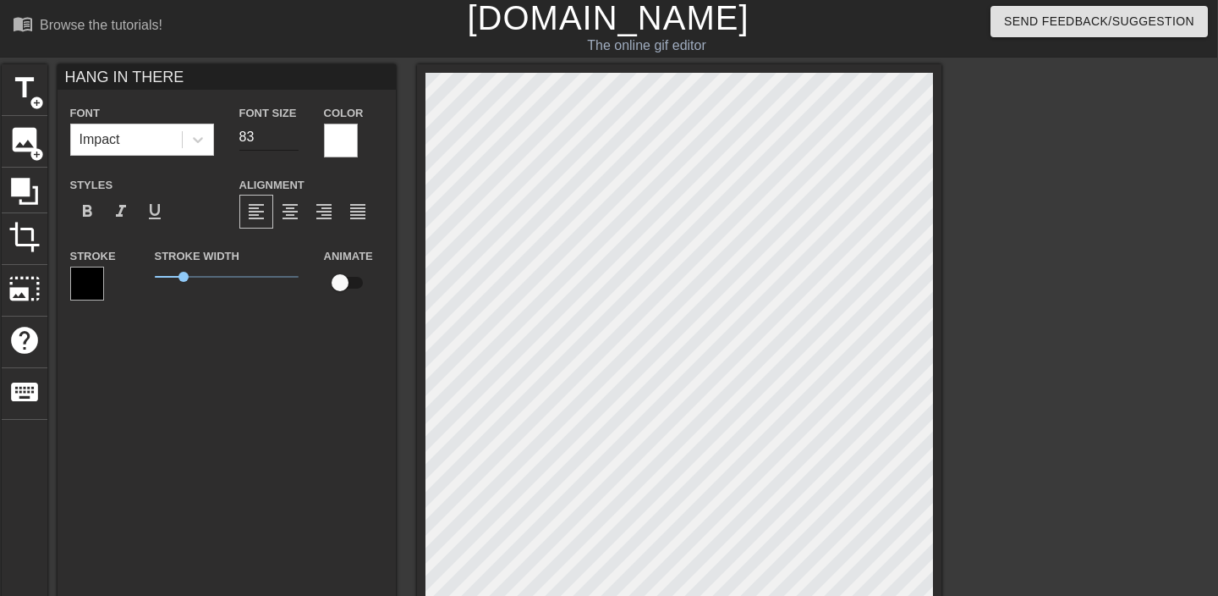
click at [291, 134] on input "83" at bounding box center [268, 137] width 59 height 27
click at [291, 134] on input "84" at bounding box center [268, 137] width 59 height 27
click at [291, 134] on input "85" at bounding box center [268, 137] width 59 height 27
click at [291, 134] on input "86" at bounding box center [268, 137] width 59 height 27
click at [291, 134] on input "87" at bounding box center [268, 137] width 59 height 27
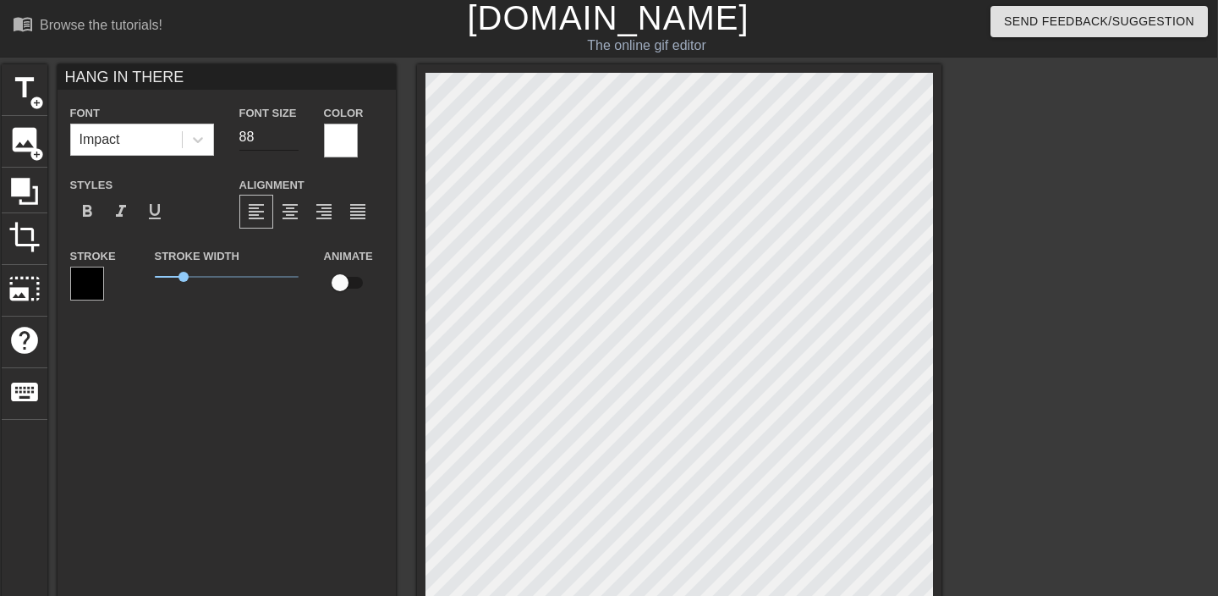
click at [291, 134] on input "88" at bounding box center [268, 137] width 59 height 27
click at [291, 134] on input "89" at bounding box center [268, 137] width 59 height 27
click at [291, 134] on input "90" at bounding box center [268, 137] width 59 height 27
click at [290, 134] on input "91" at bounding box center [268, 137] width 59 height 27
type input "92"
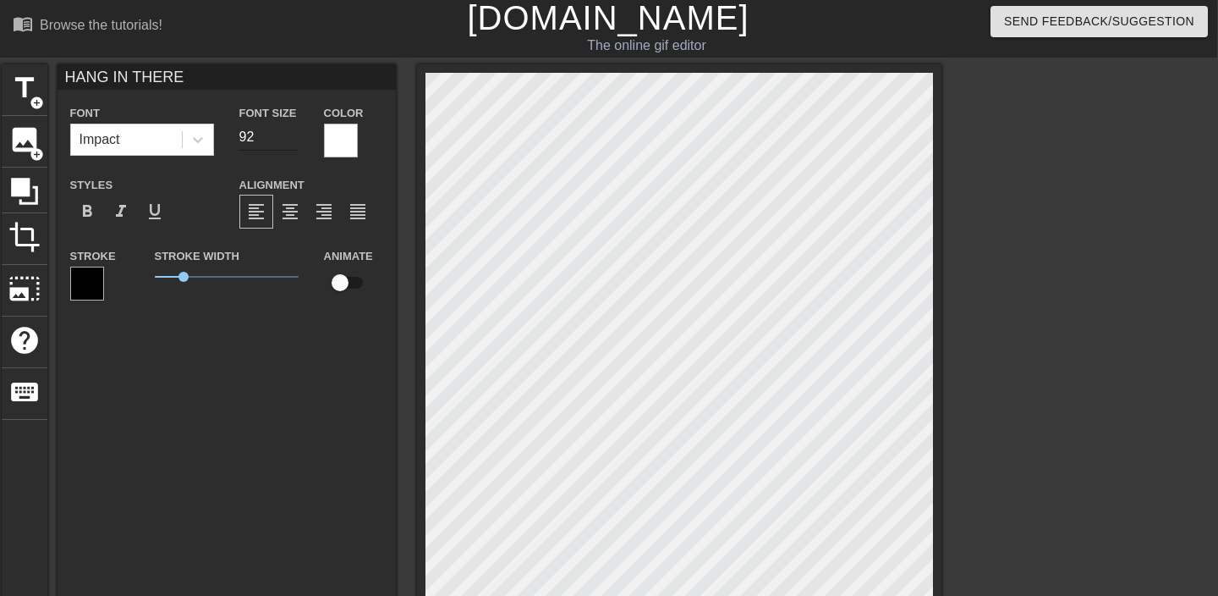
click at [290, 134] on input "92" at bounding box center [268, 137] width 59 height 27
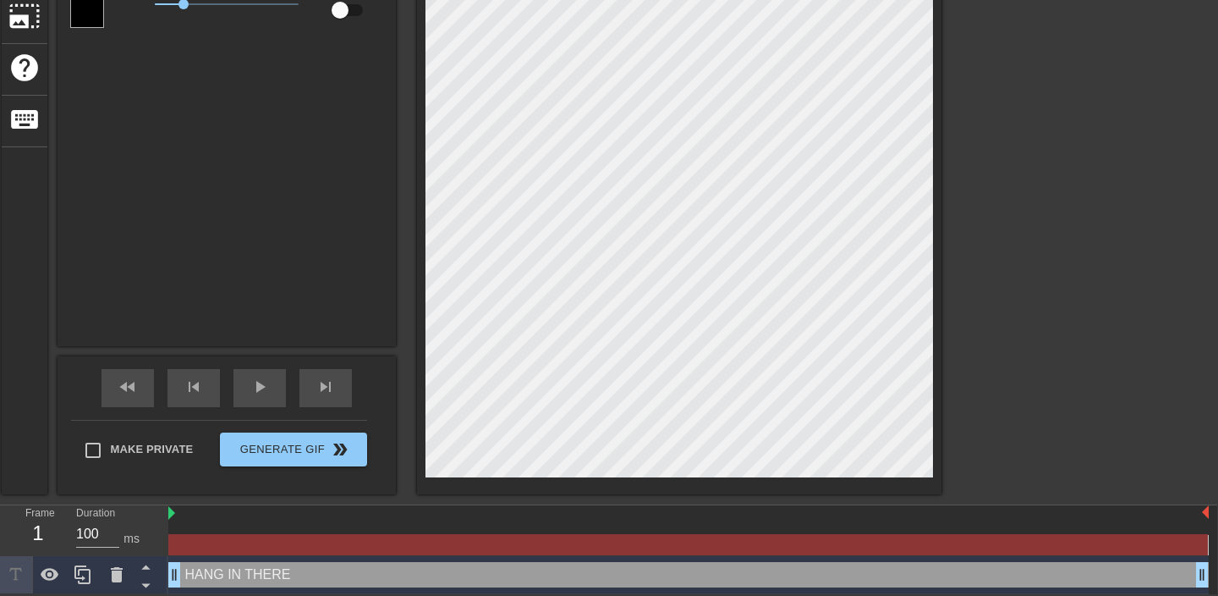
scroll to position [0, 1]
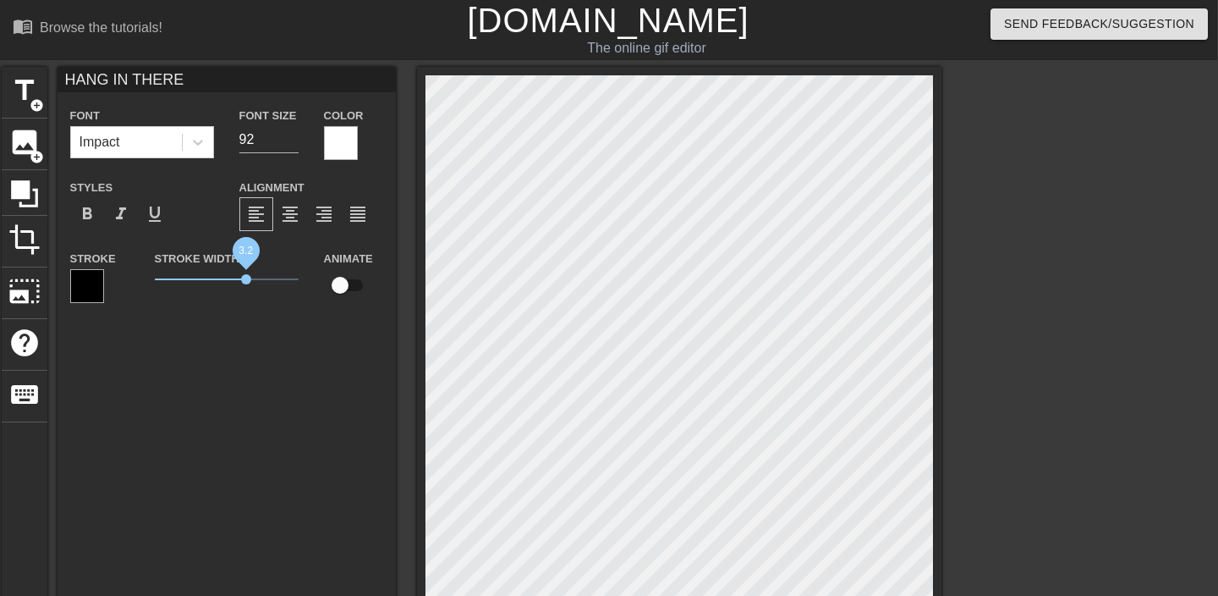
drag, startPoint x: 185, startPoint y: 280, endPoint x: 246, endPoint y: 294, distance: 62.4
click at [246, 294] on div "Stroke Width 3.2" at bounding box center [226, 283] width 169 height 70
click at [244, 460] on div "HANG IN THERE Font Impact Font Size 92 Color Styles format_bold format_italic f…" at bounding box center [227, 344] width 338 height 554
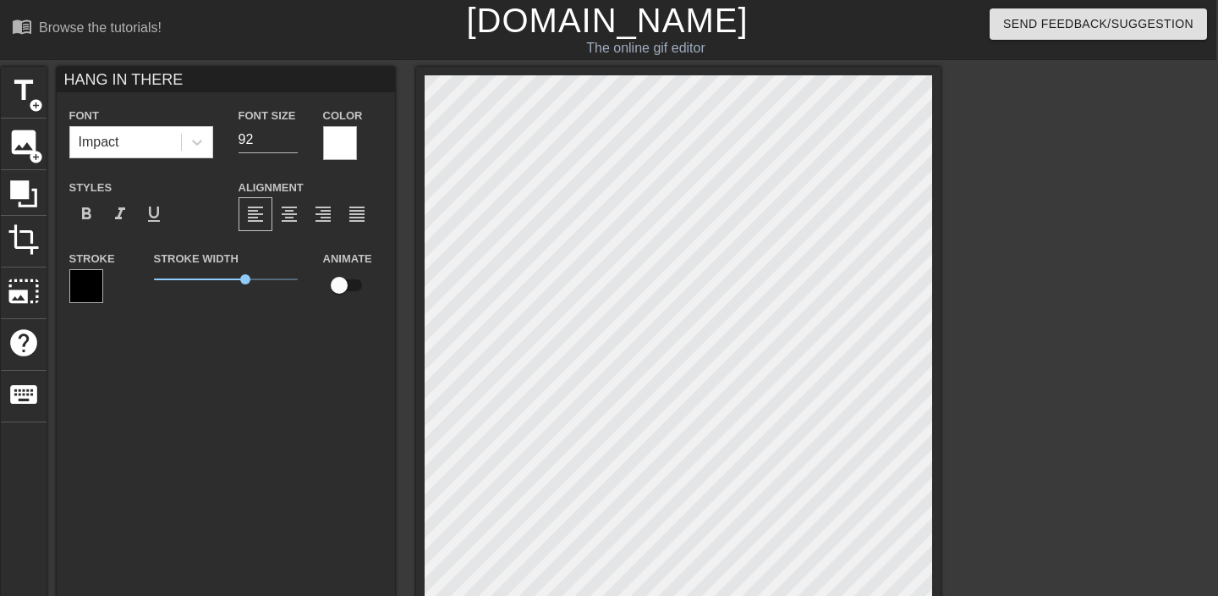
scroll to position [277, 2]
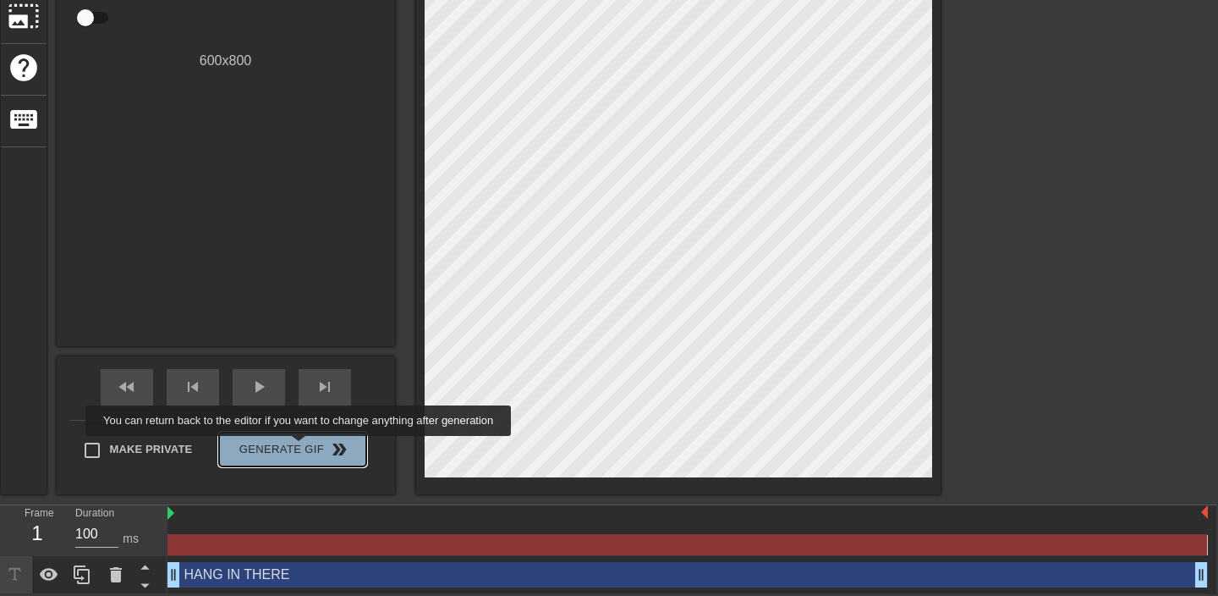
click at [310, 448] on span "Generate Gif double_arrow" at bounding box center [292, 449] width 133 height 20
